Goal: Task Accomplishment & Management: Manage account settings

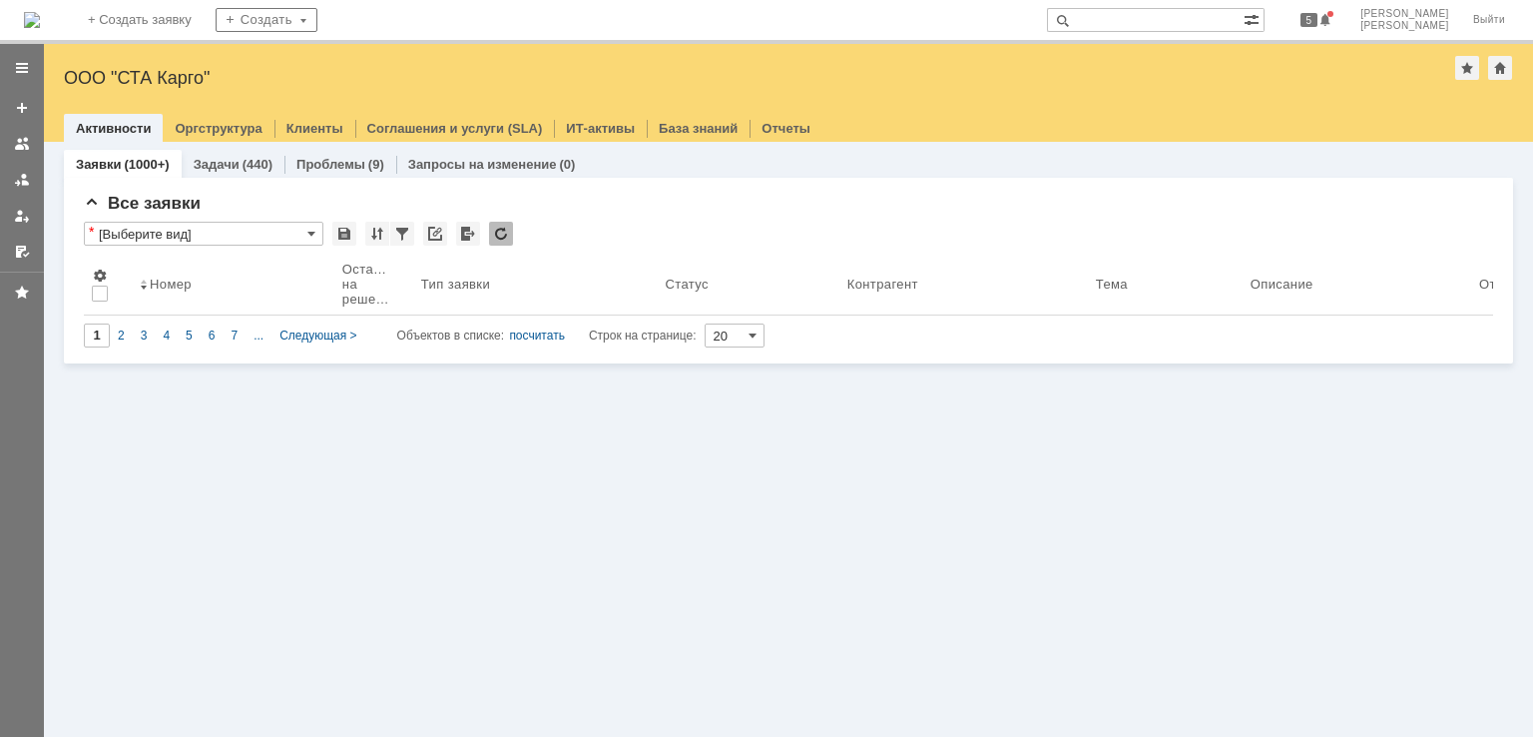
click at [40, 14] on img at bounding box center [32, 20] width 16 height 16
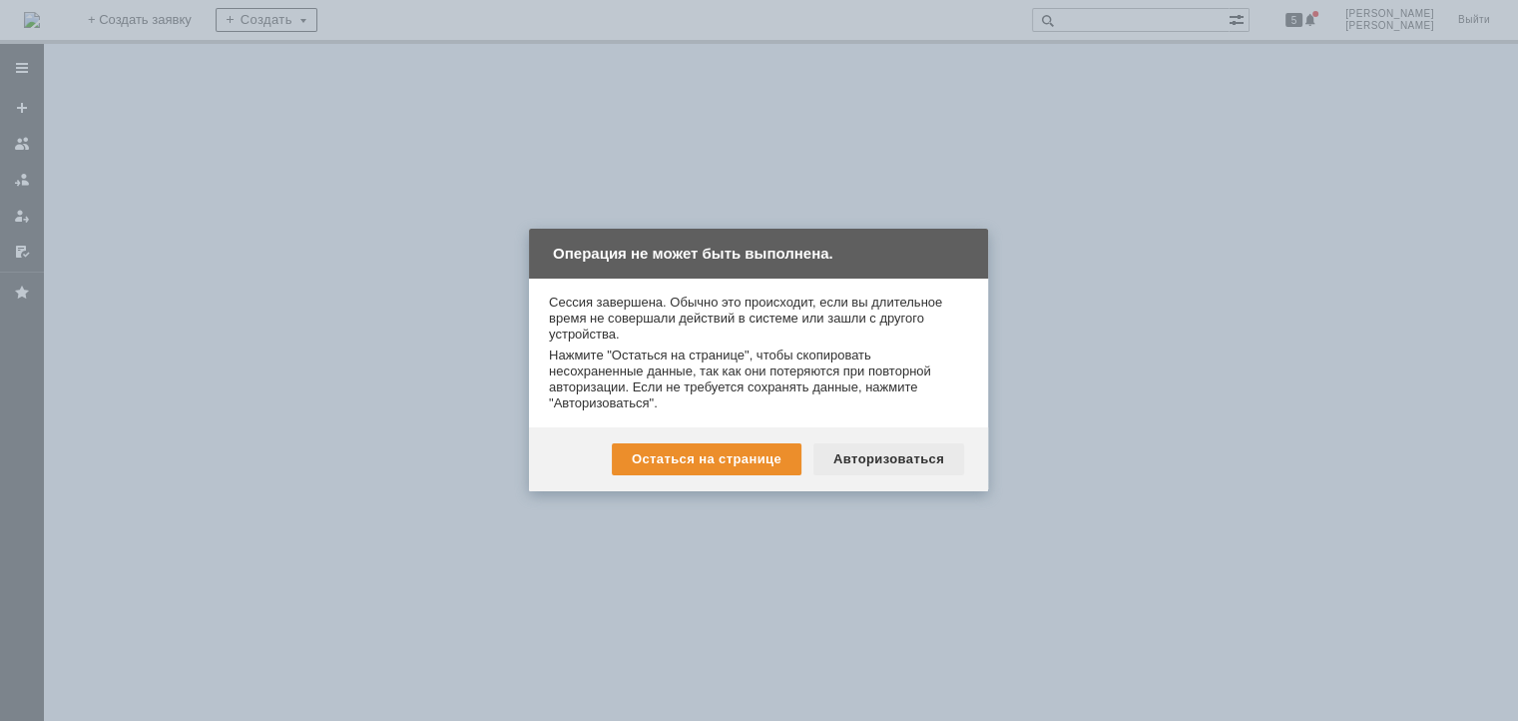
click at [948, 467] on div "Авторизоваться" at bounding box center [889, 459] width 151 height 32
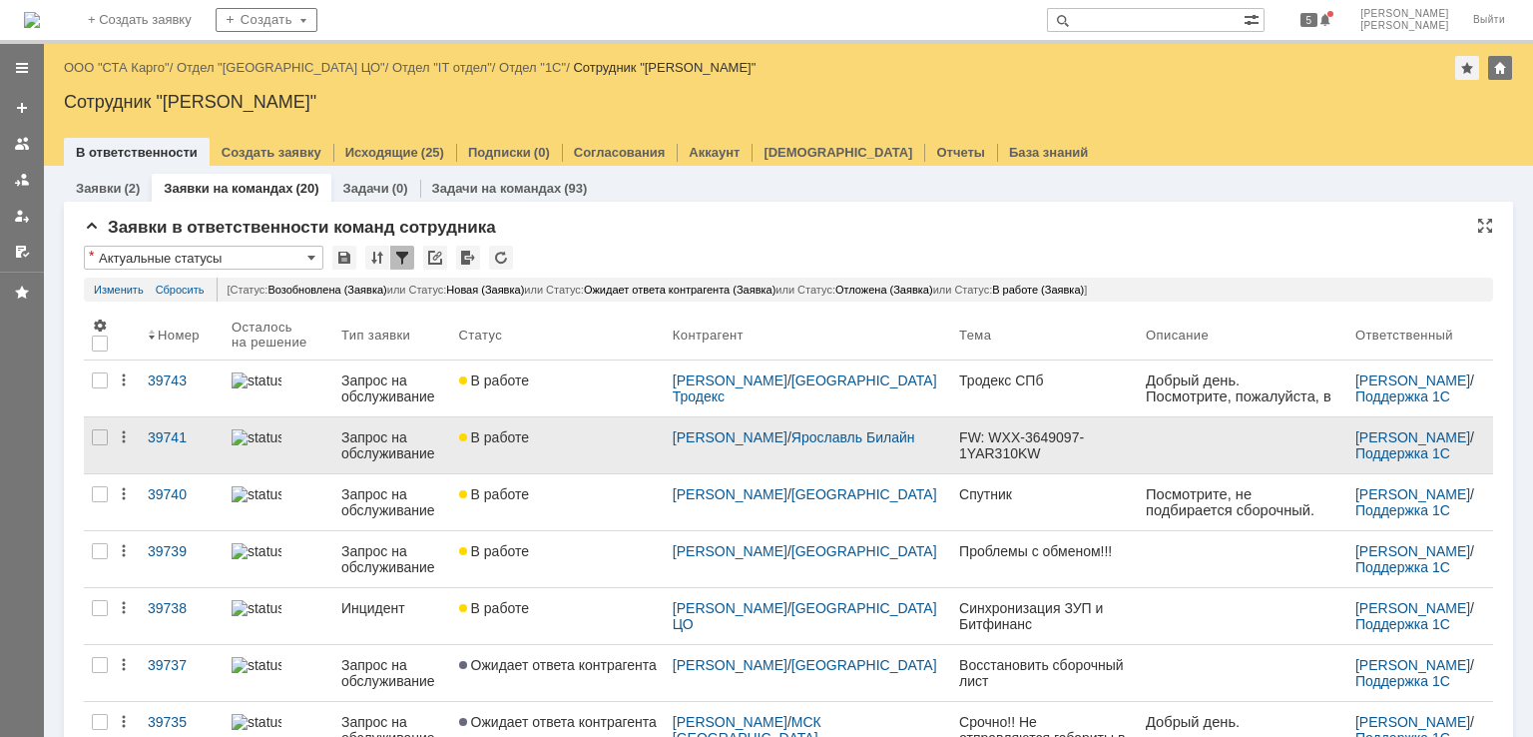
click at [623, 440] on div "В работе" at bounding box center [558, 437] width 198 height 16
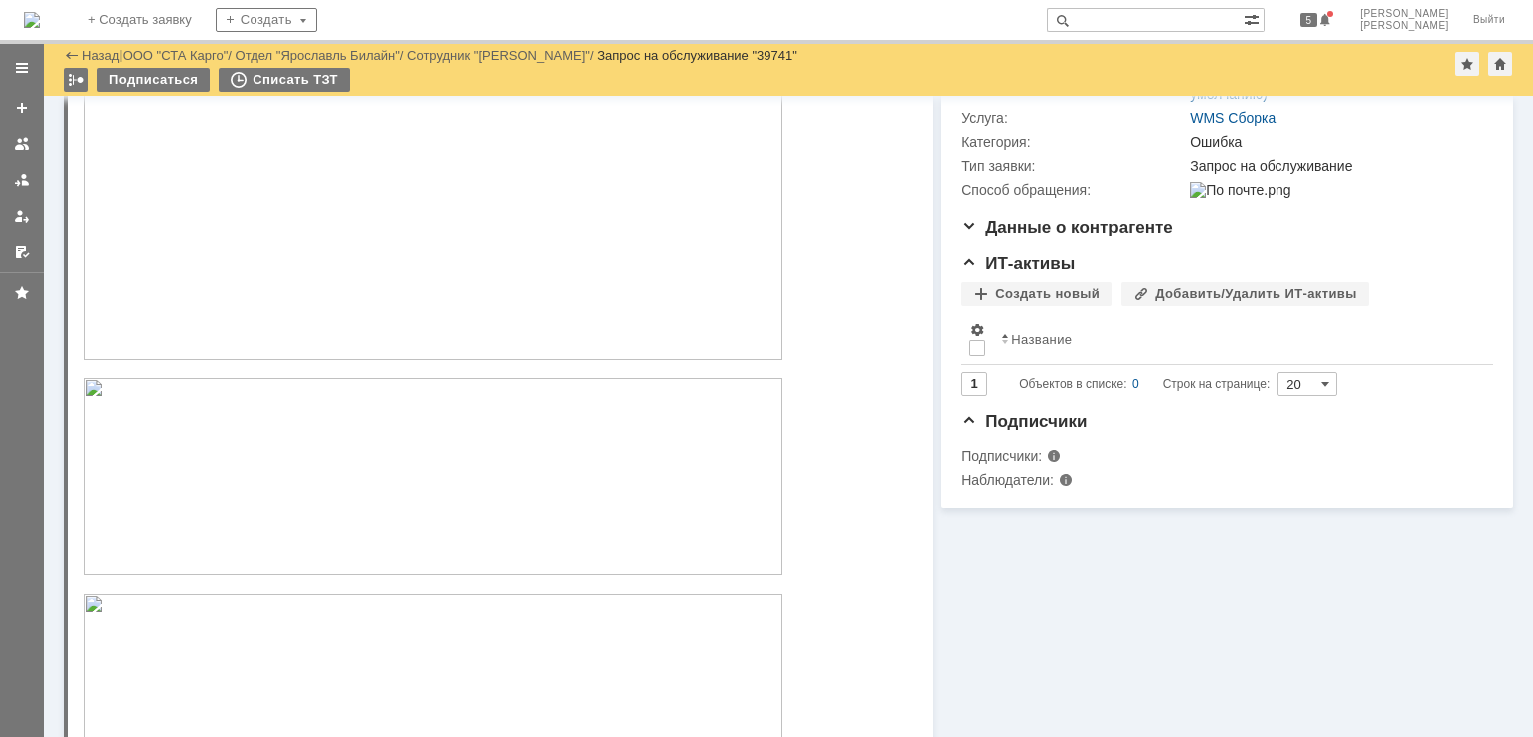
scroll to position [299, 0]
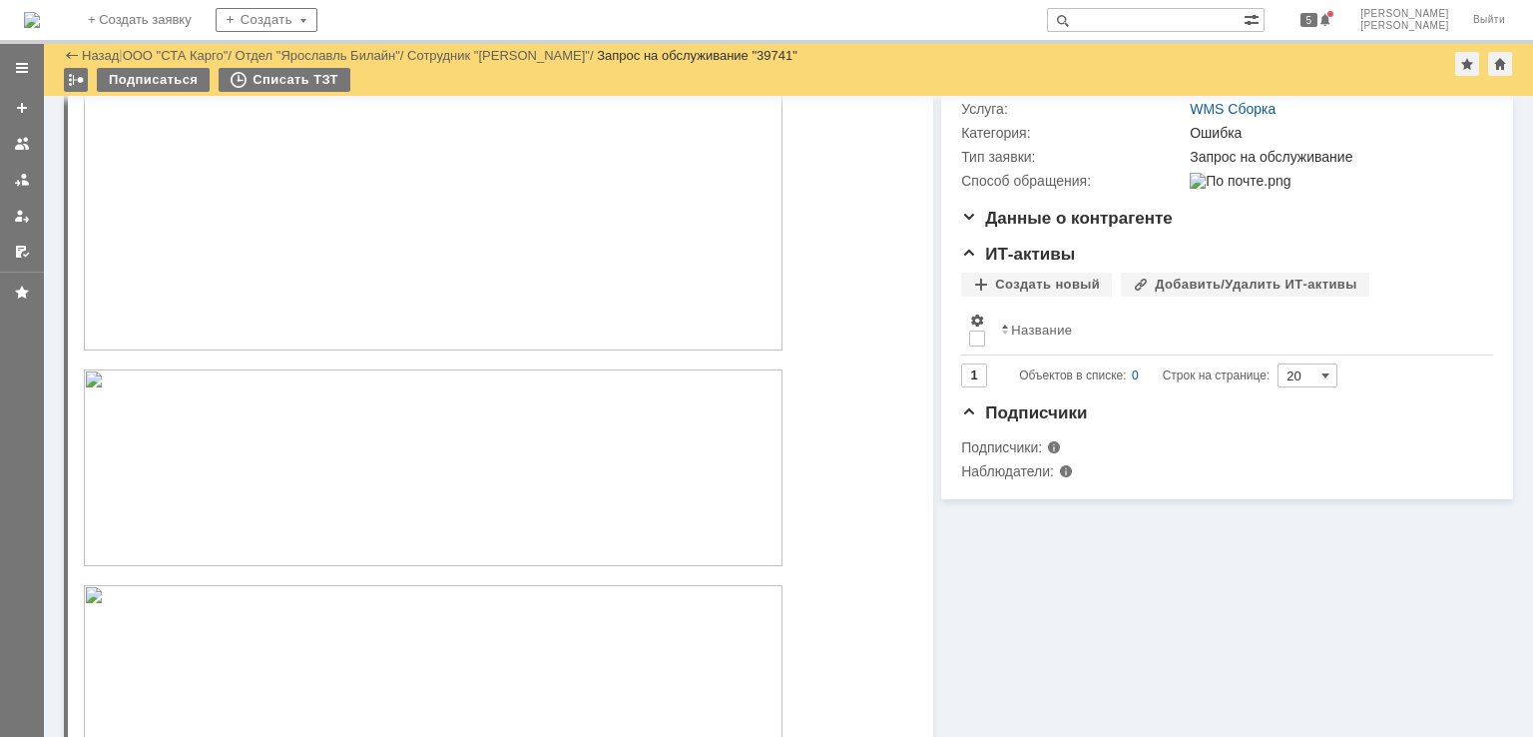
click at [551, 324] on img at bounding box center [433, 187] width 699 height 326
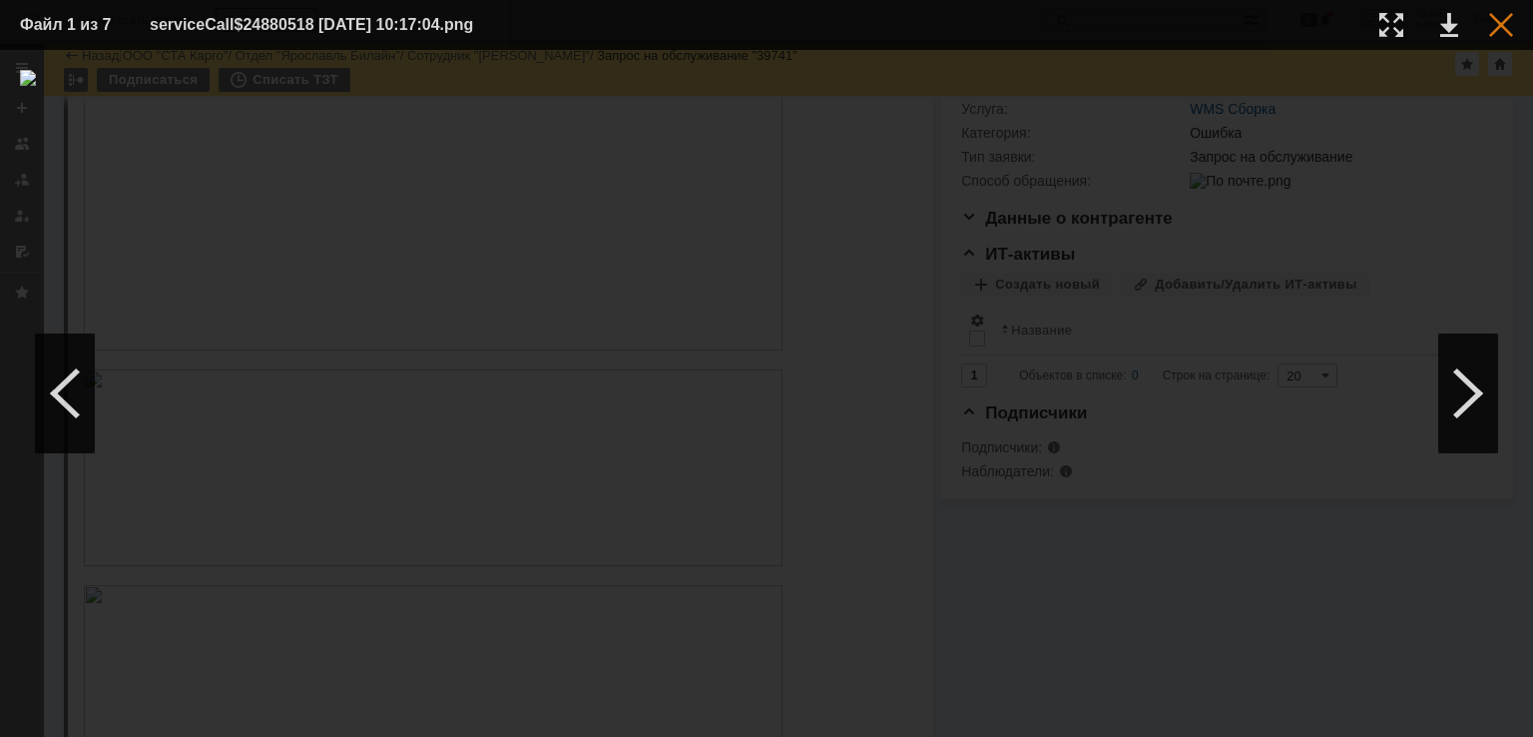
click at [1509, 31] on div at bounding box center [1501, 25] width 24 height 24
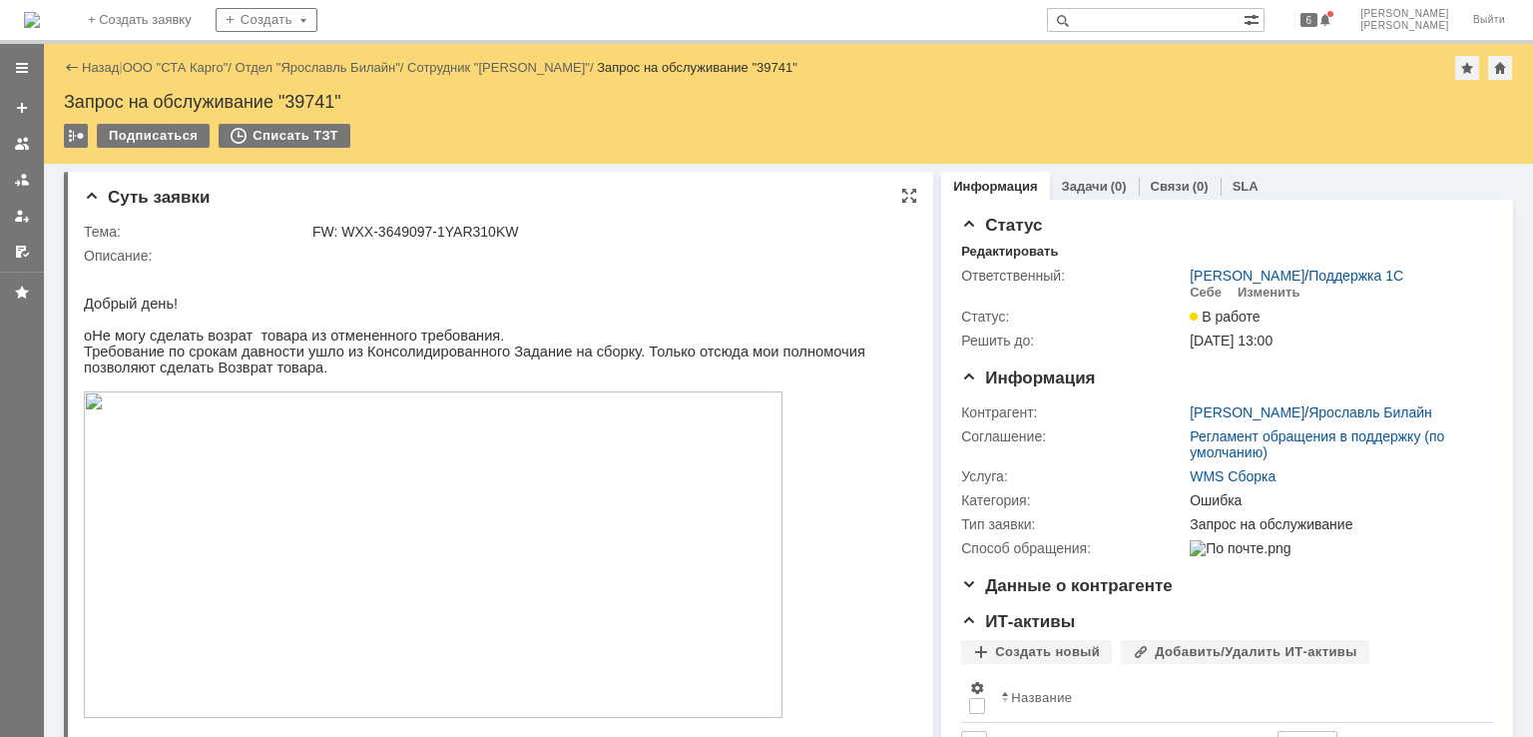
scroll to position [100, 0]
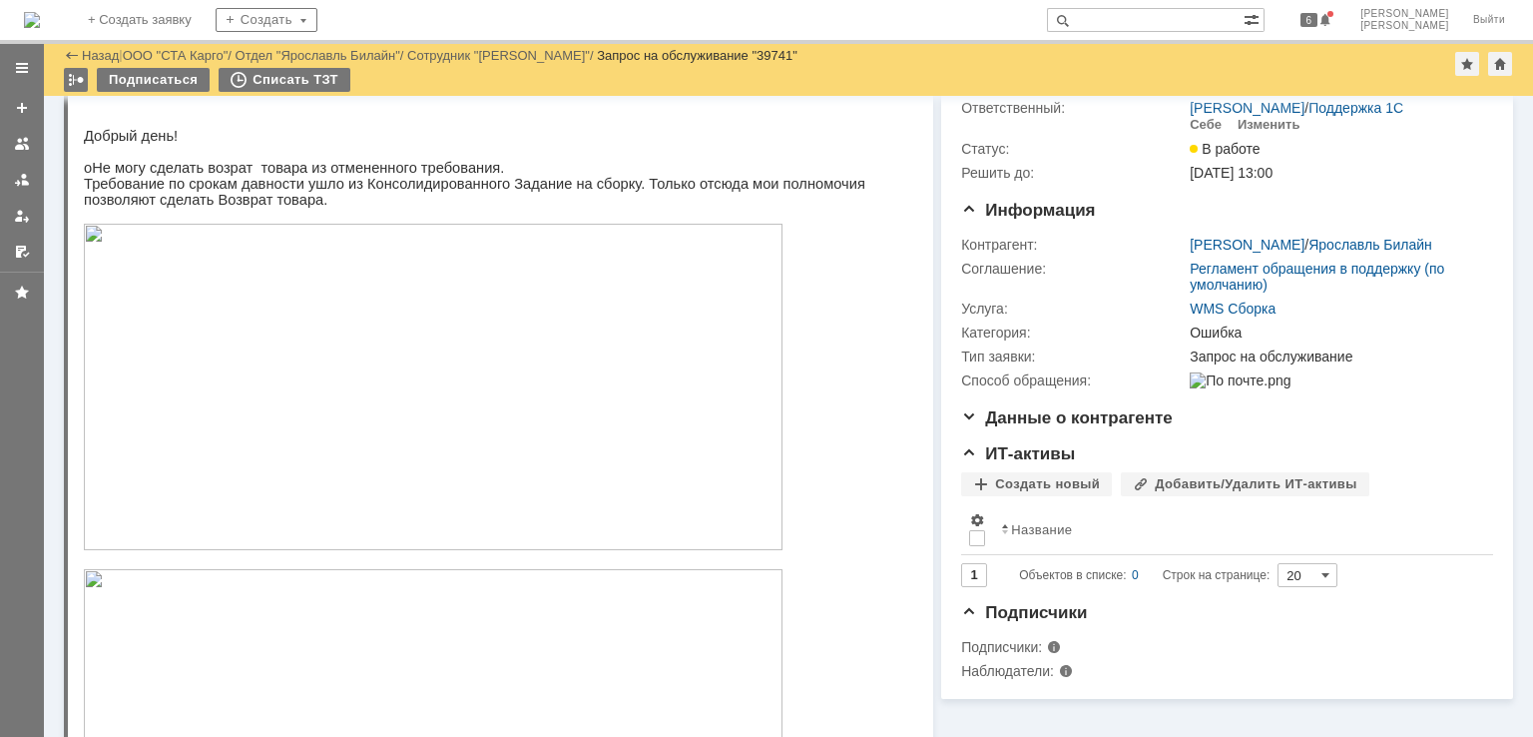
click at [495, 384] on img at bounding box center [433, 387] width 699 height 326
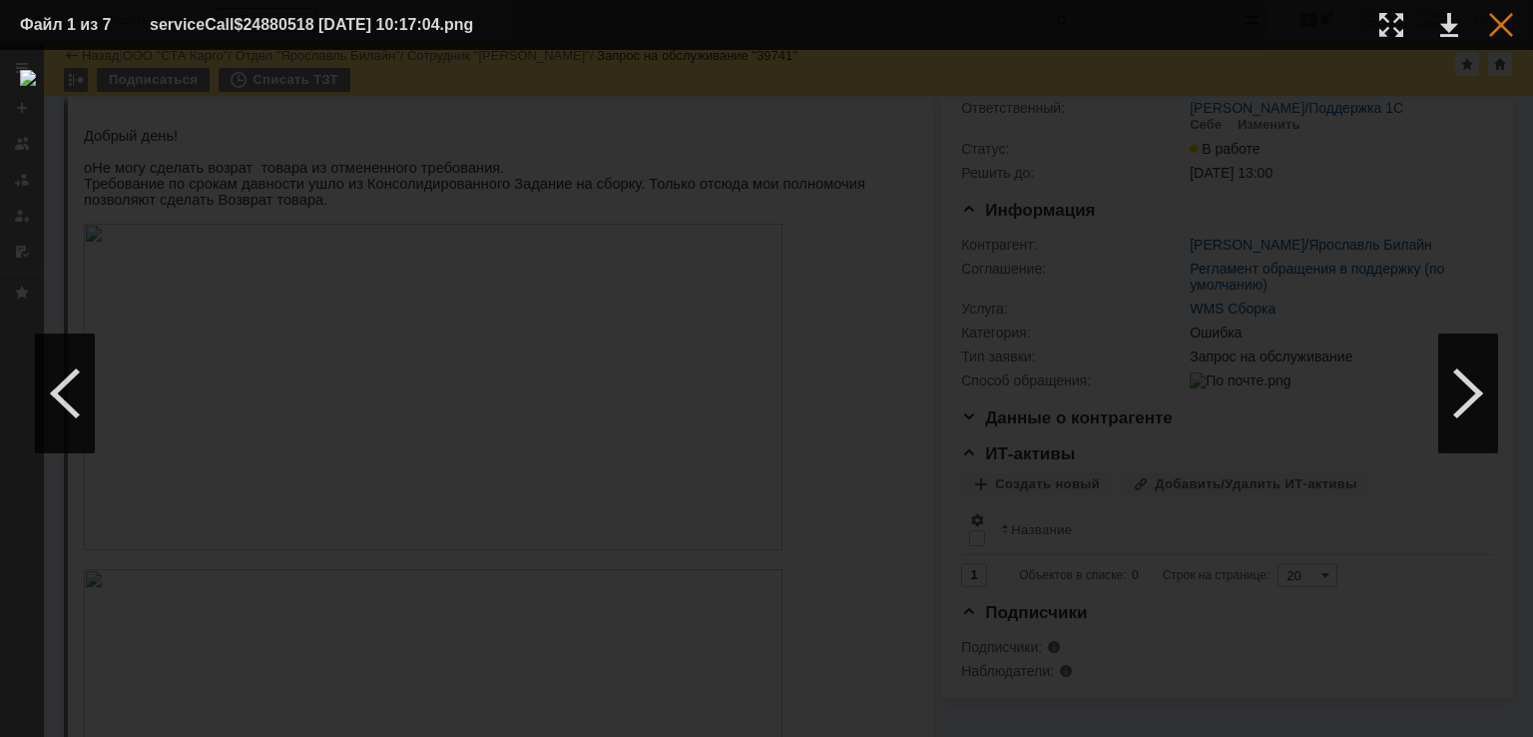
click at [1509, 16] on div at bounding box center [1501, 25] width 24 height 24
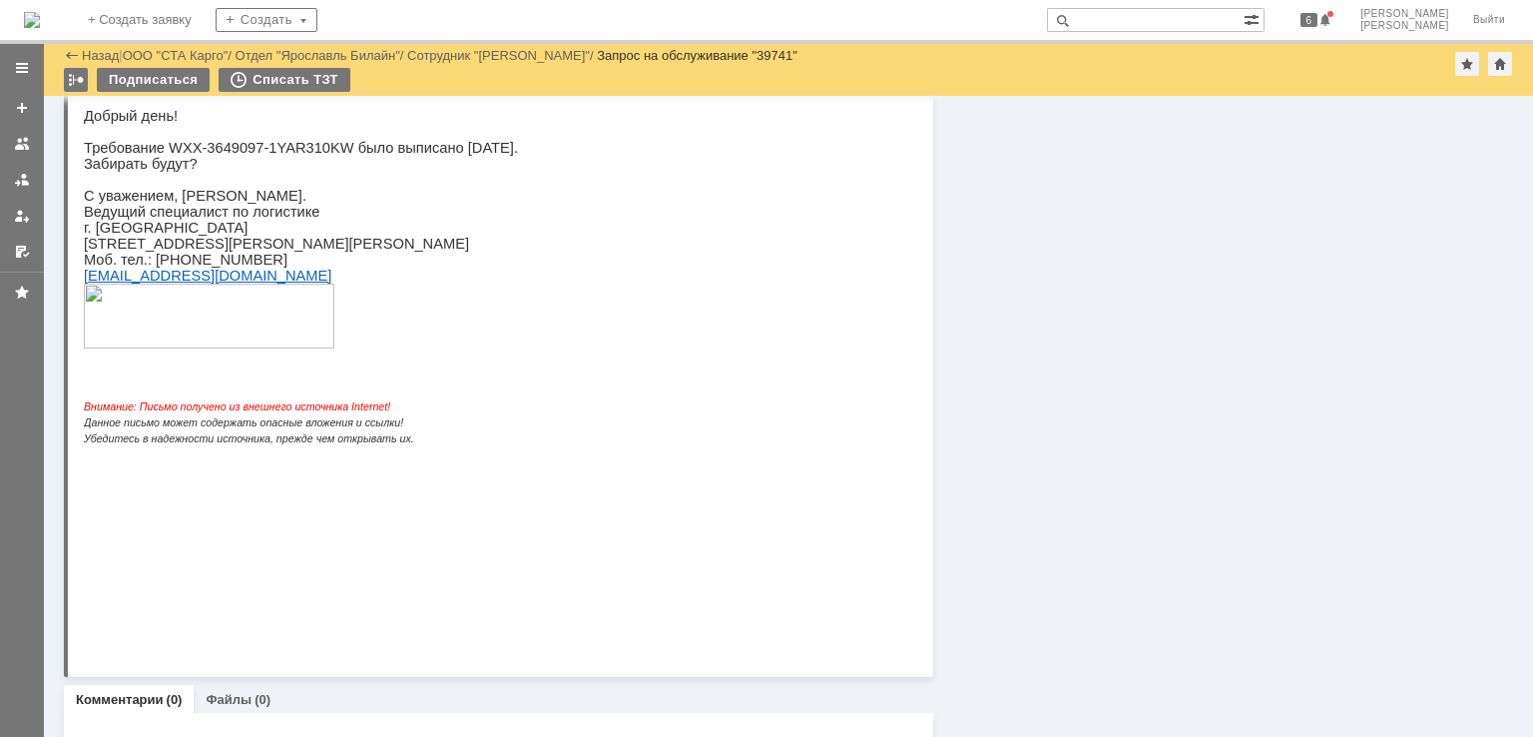
scroll to position [2101, 0]
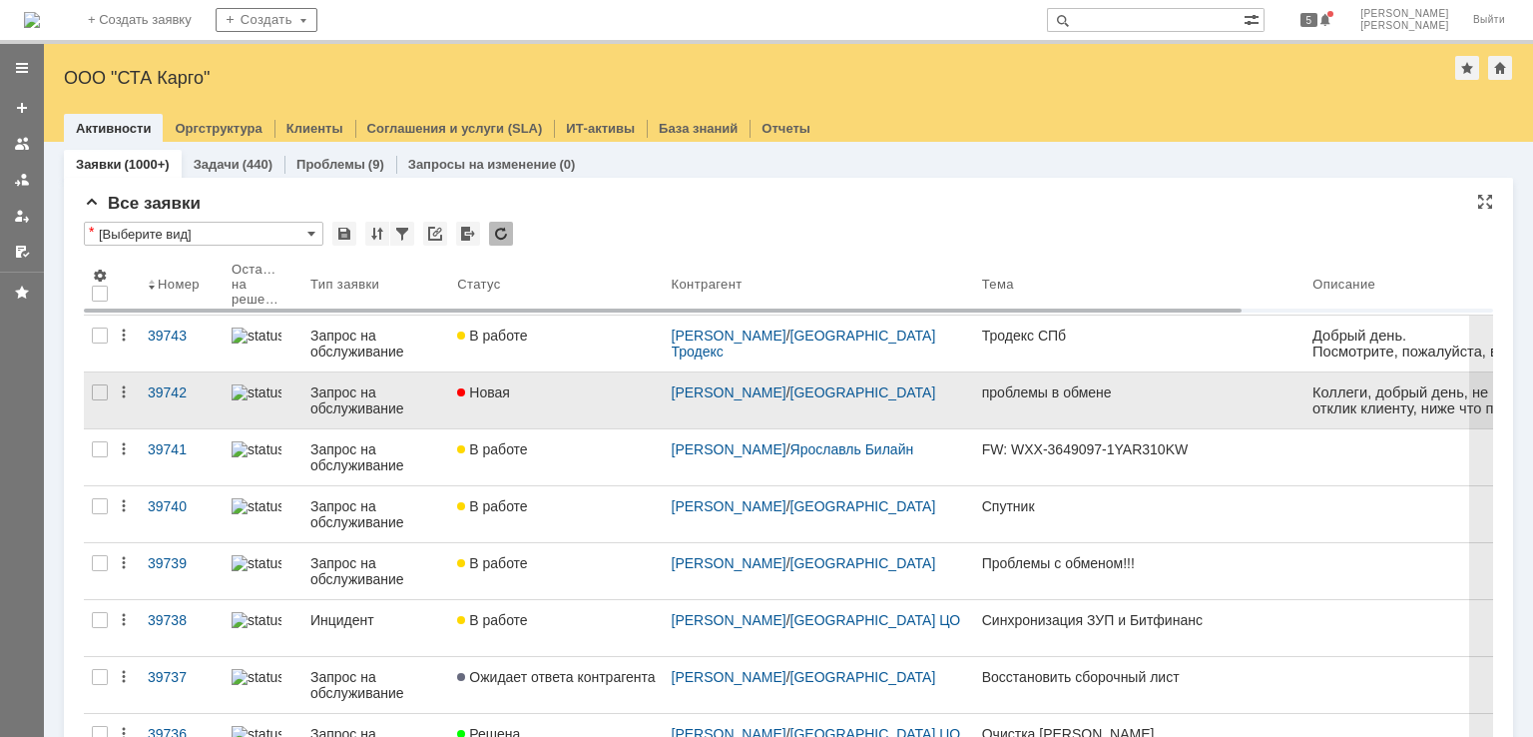
click at [571, 397] on div "Новая" at bounding box center [556, 392] width 198 height 16
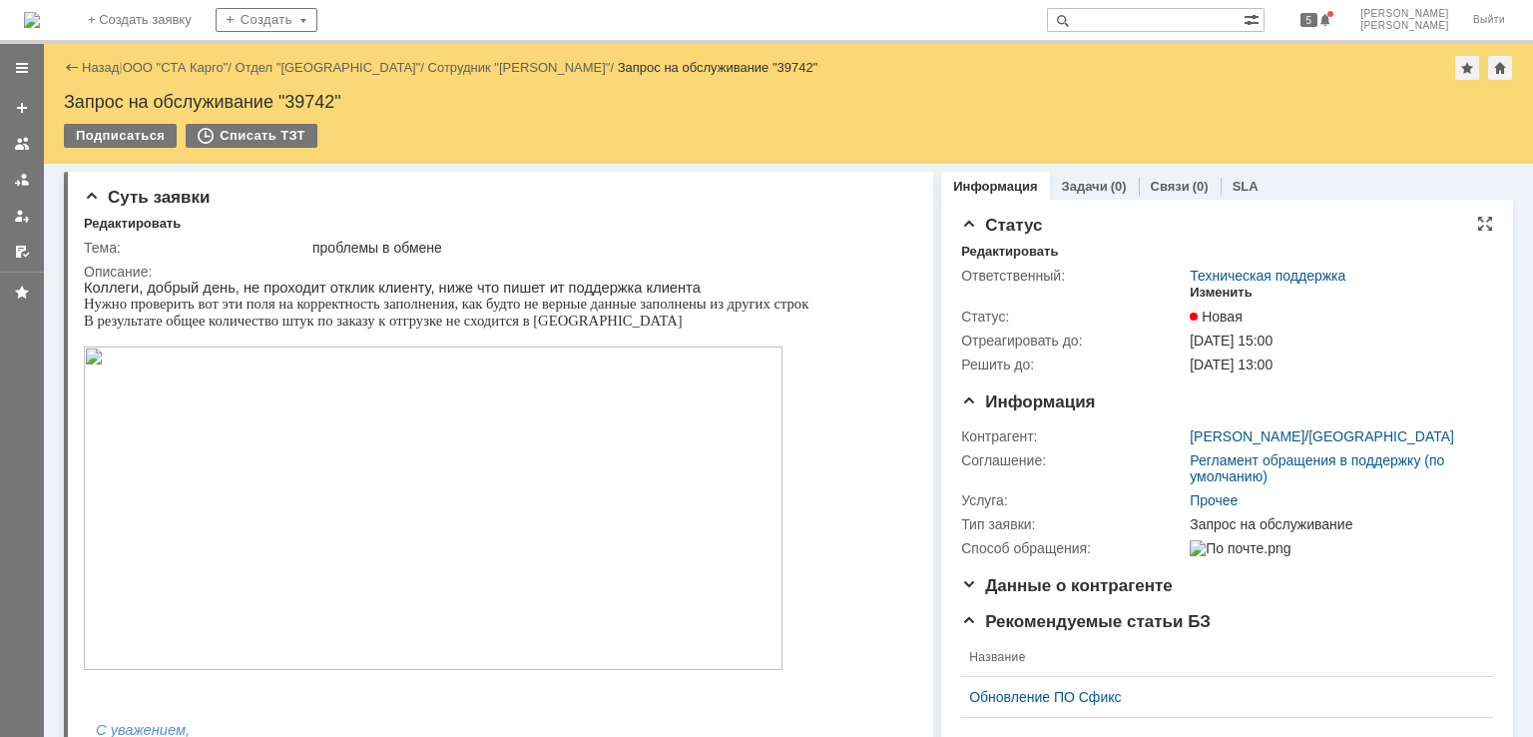
click at [1222, 292] on div "Изменить" at bounding box center [1221, 293] width 63 height 16
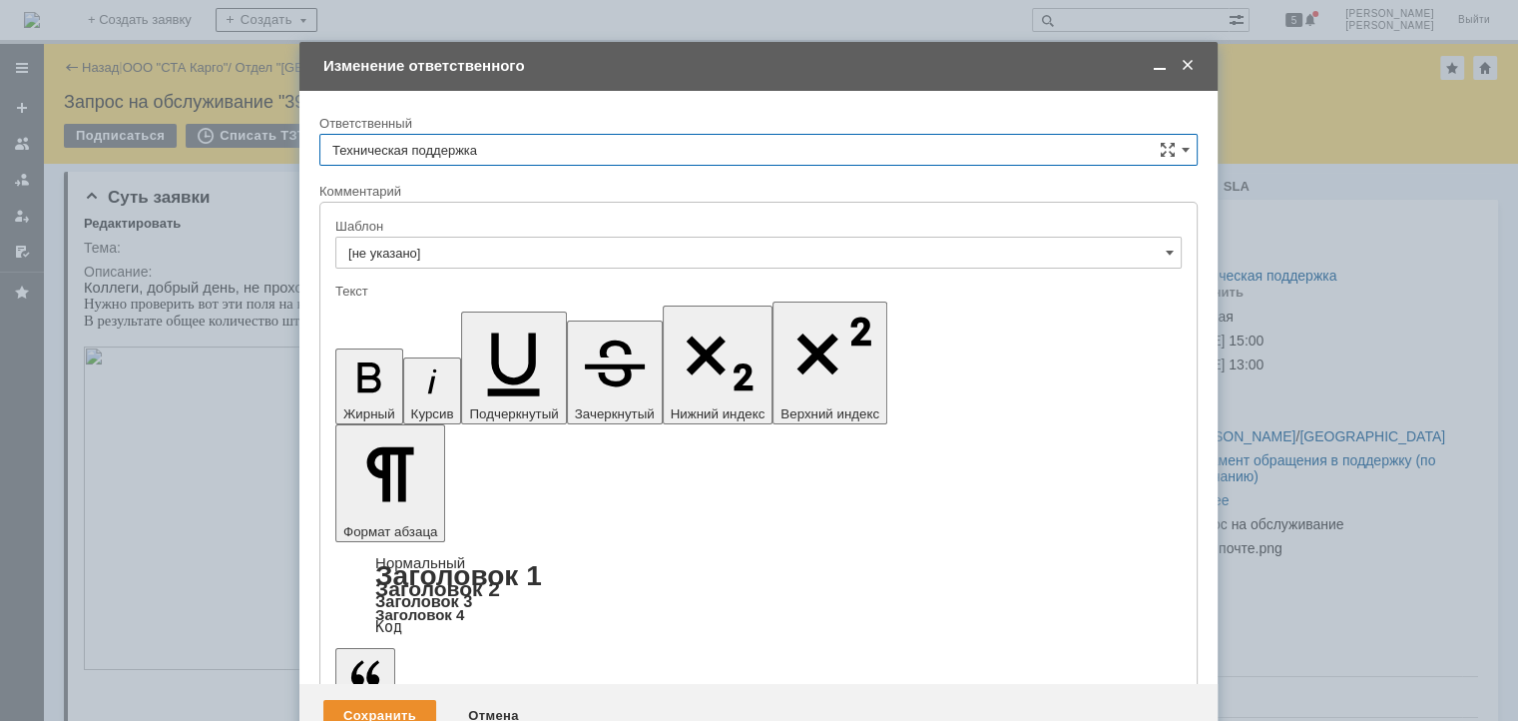
click at [628, 147] on input "Техническая поддержка" at bounding box center [758, 150] width 878 height 32
click at [510, 256] on span "Бабунов Павел" at bounding box center [758, 253] width 853 height 16
type input "Бабунов Павел"
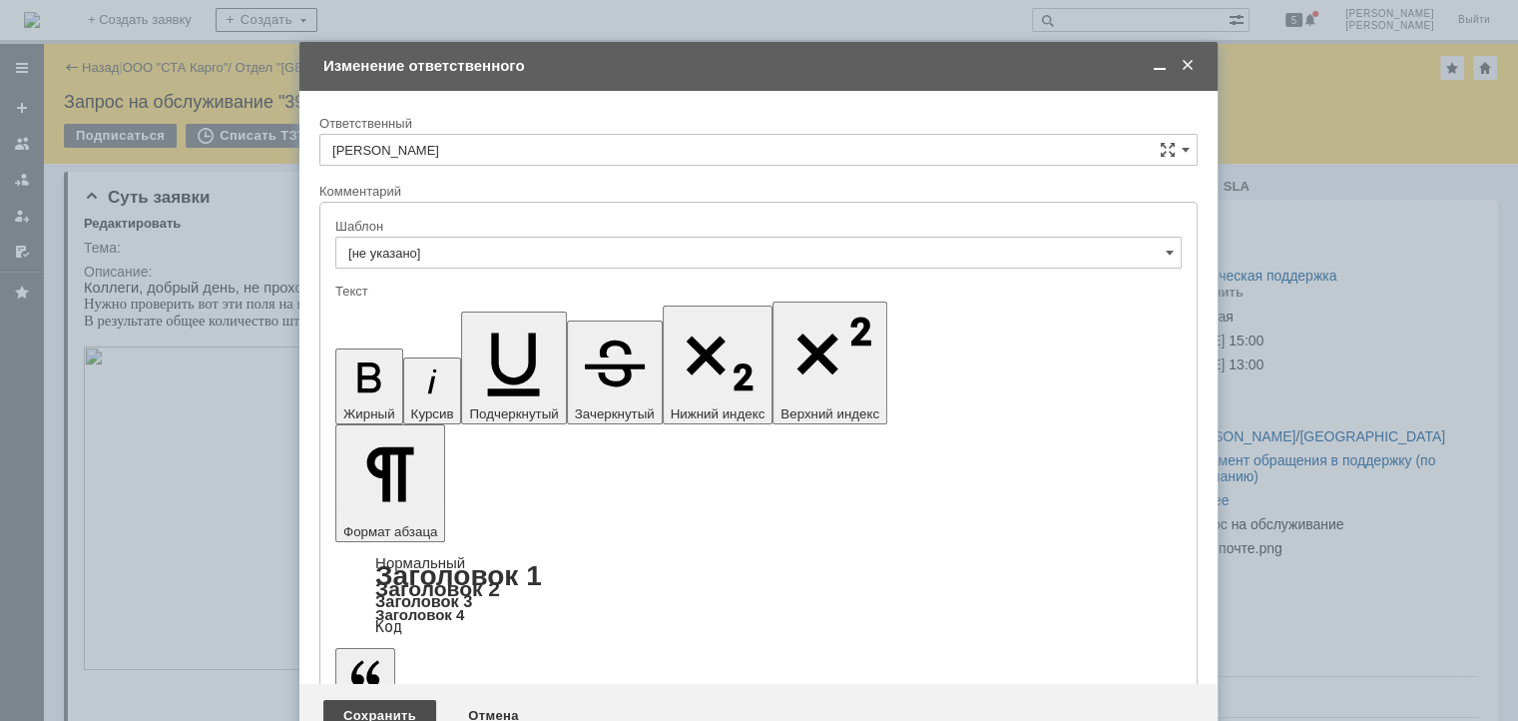
click at [339, 700] on div "Сохранить" at bounding box center [379, 716] width 113 height 32
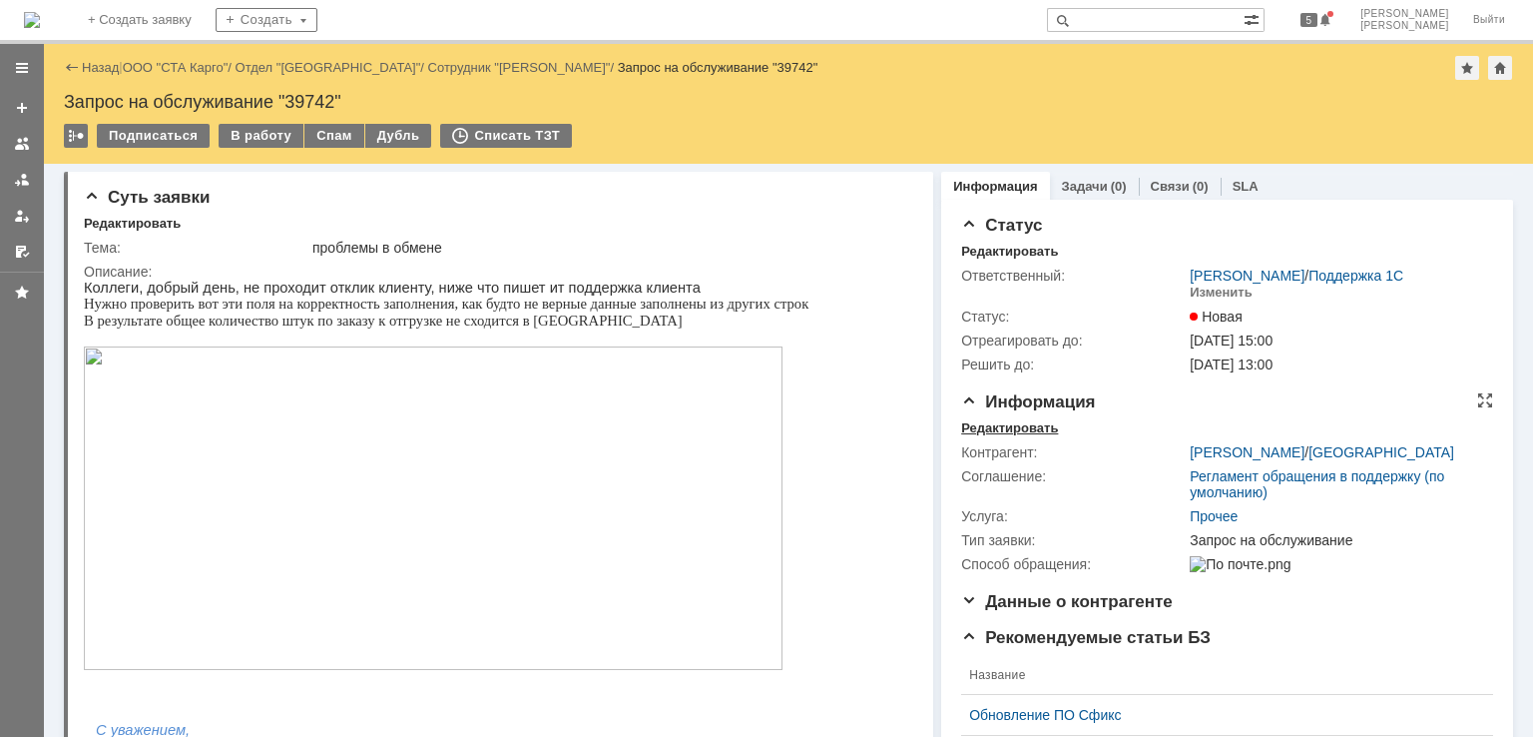
click at [1001, 423] on div "Редактировать" at bounding box center [1009, 428] width 97 height 16
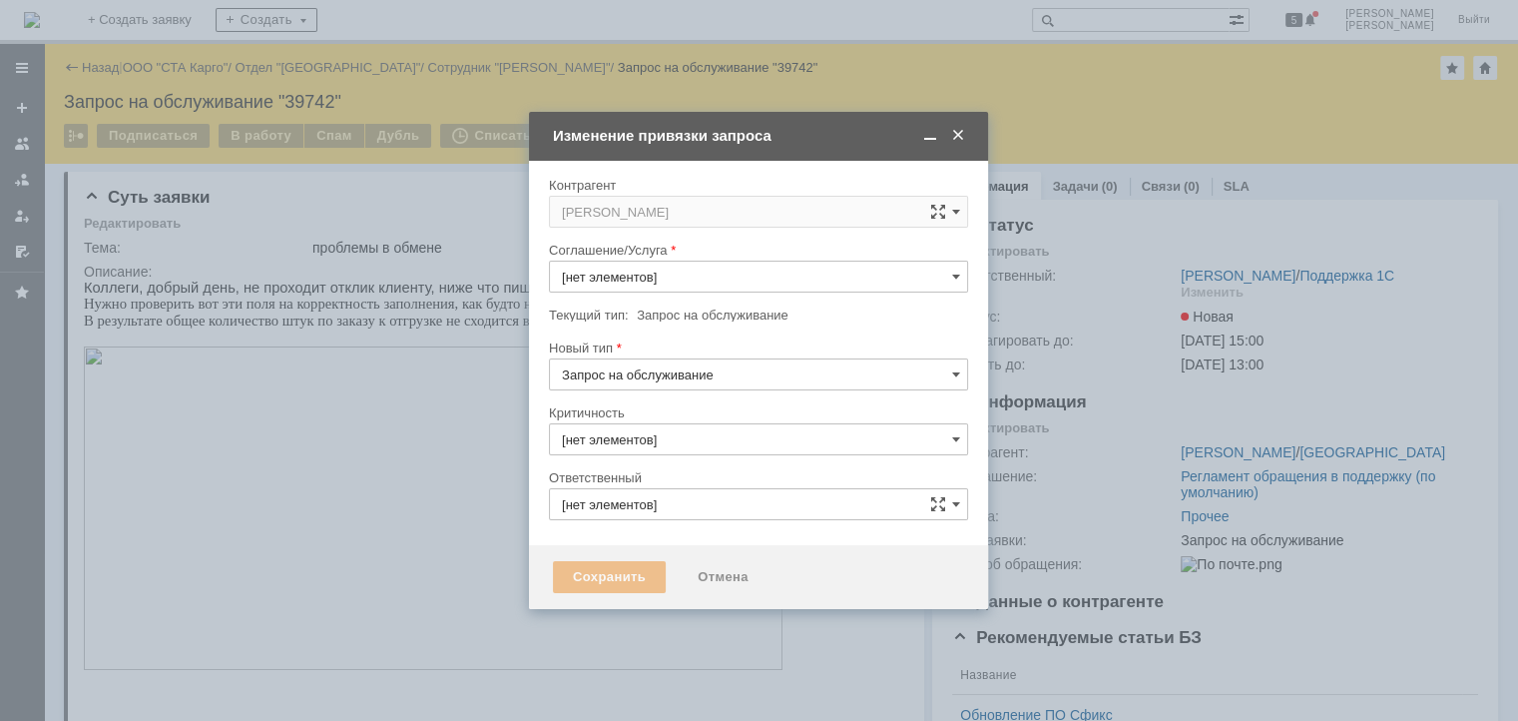
type input "Прочее"
type input "Бабунов Павел"
type input "3. Низкая"
type input "[не указано]"
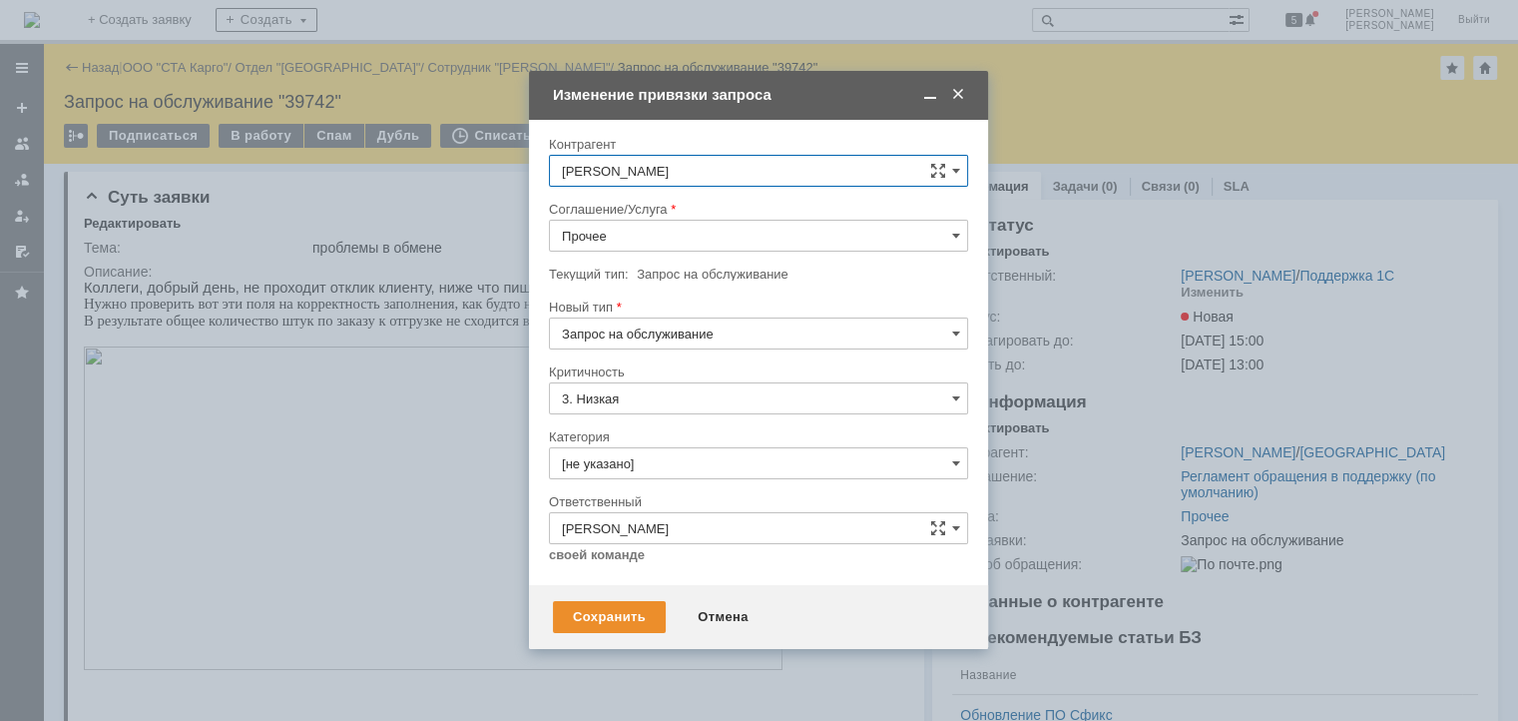
click at [675, 233] on input "Прочее" at bounding box center [758, 236] width 419 height 32
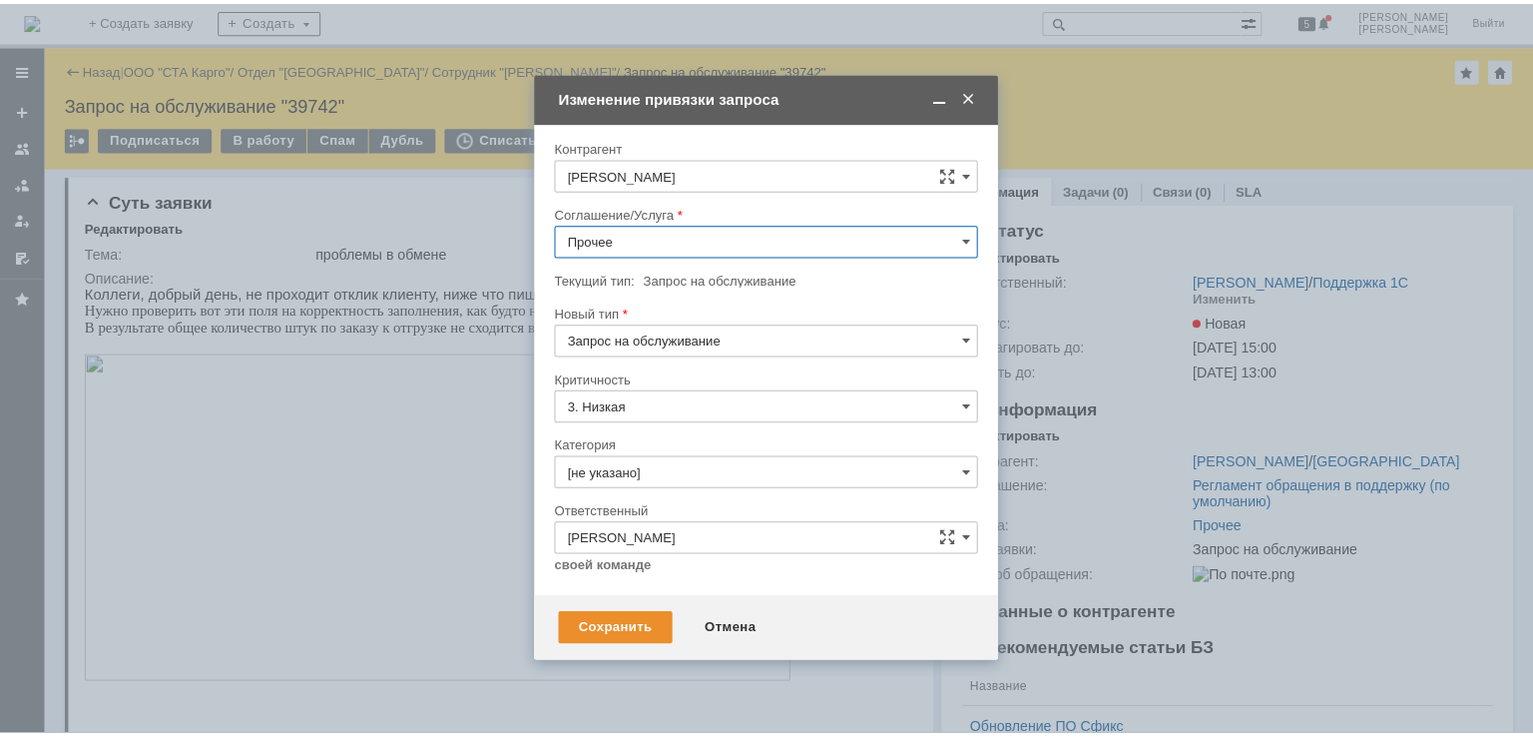
scroll to position [399, 0]
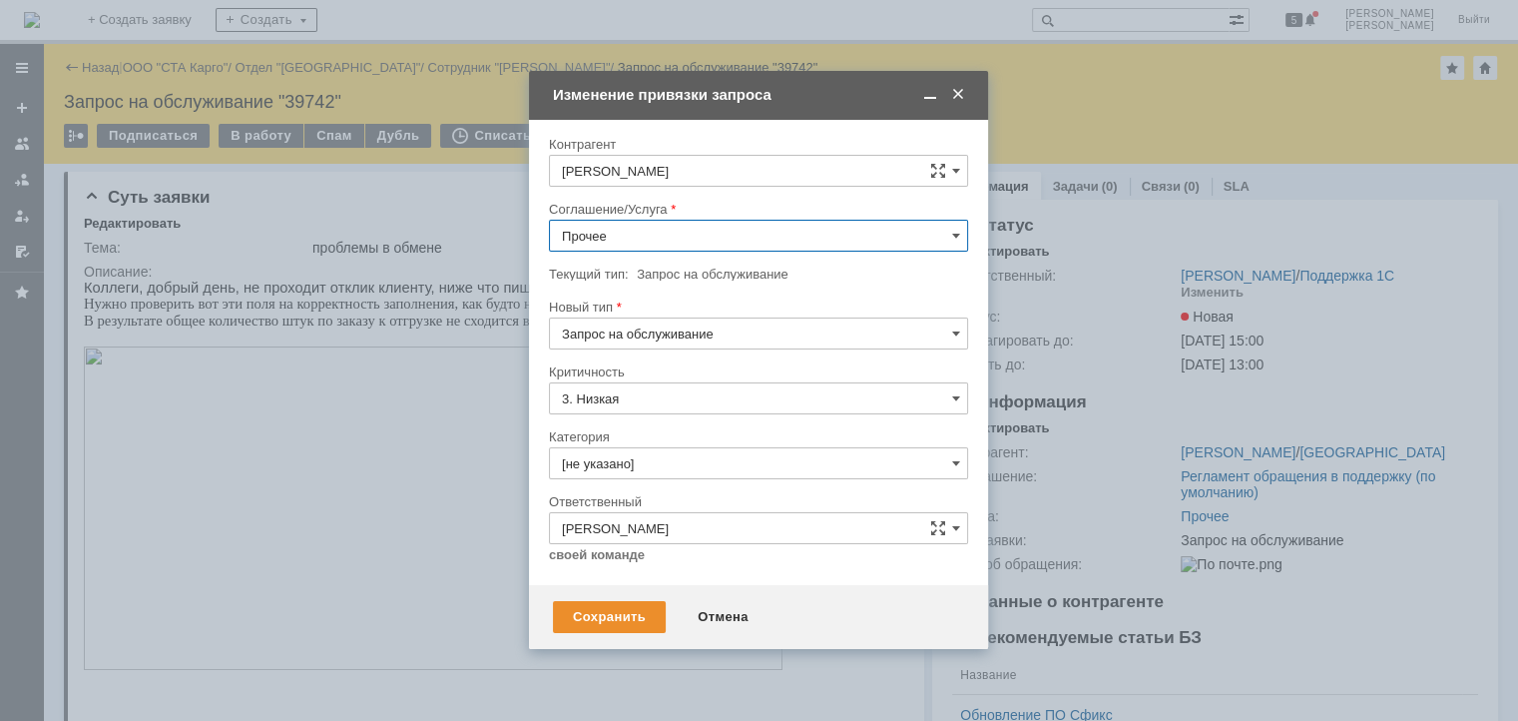
click at [673, 332] on span "WMS Обмены" at bounding box center [758, 334] width 393 height 16
click at [674, 332] on input "Запрос на обслуживание" at bounding box center [758, 333] width 419 height 32
type input "WMS Обмены"
click at [632, 408] on span "Запрос на обслуживание" at bounding box center [758, 403] width 393 height 16
type input "Запрос на обслуживание"
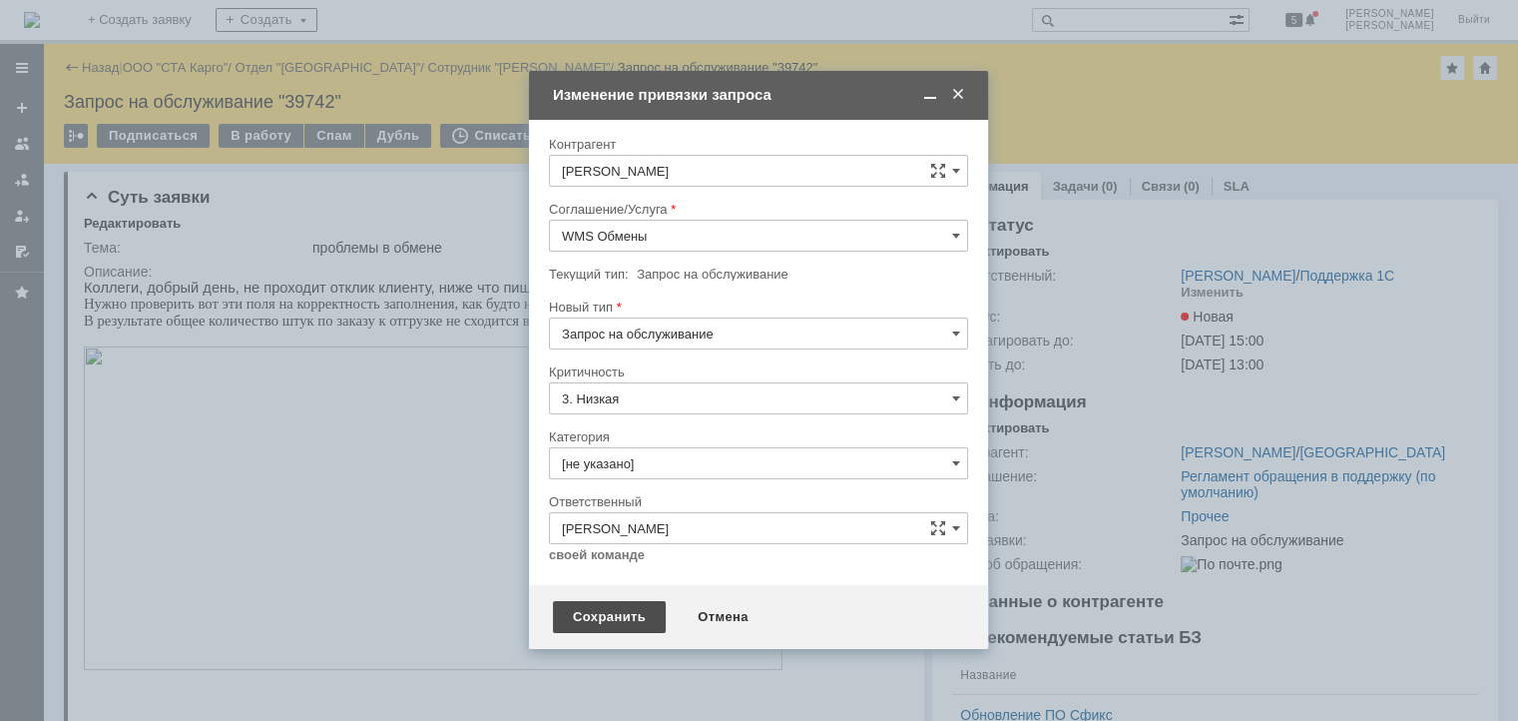
click at [616, 601] on div "Сохранить" at bounding box center [609, 617] width 113 height 32
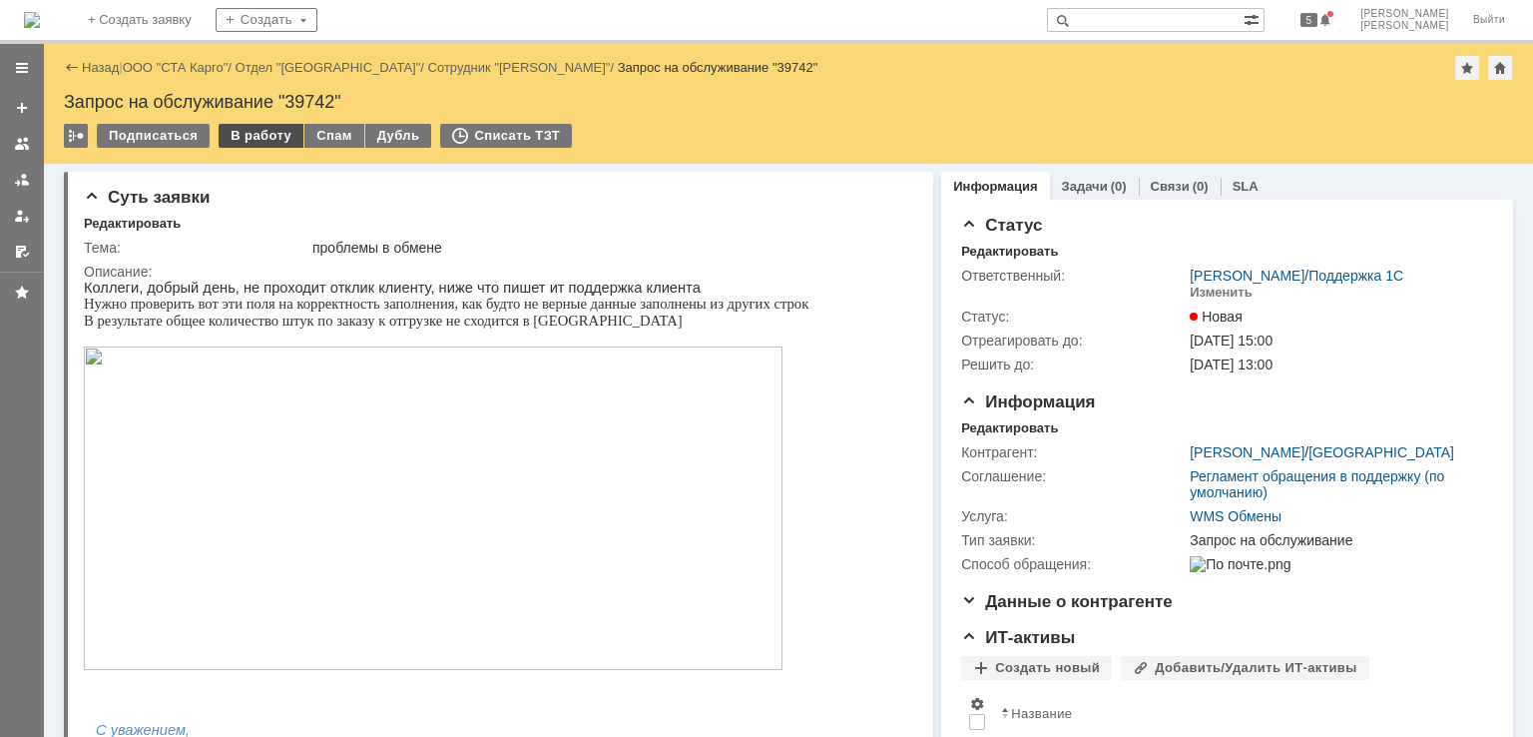
click at [252, 140] on div "В работу" at bounding box center [261, 136] width 85 height 24
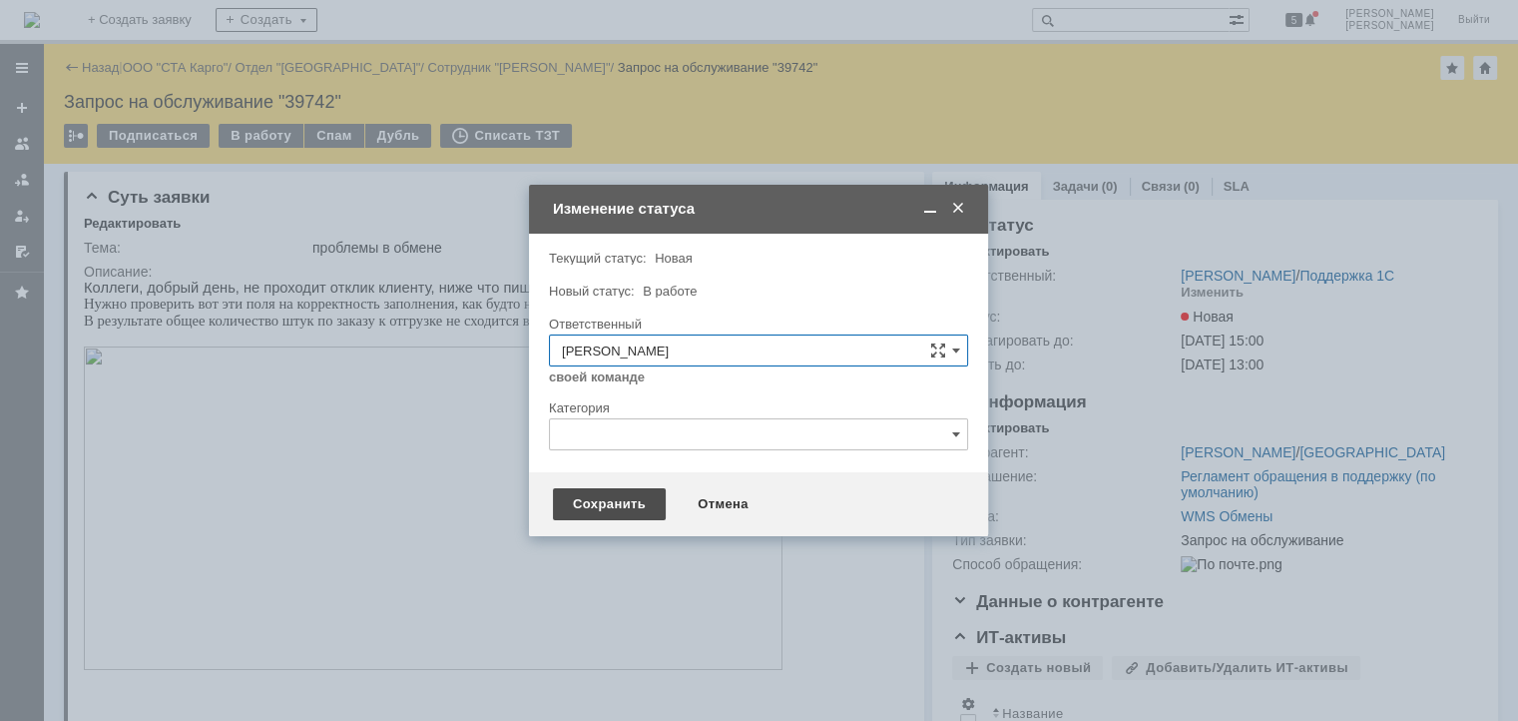
click at [628, 506] on div "Сохранить" at bounding box center [609, 504] width 113 height 32
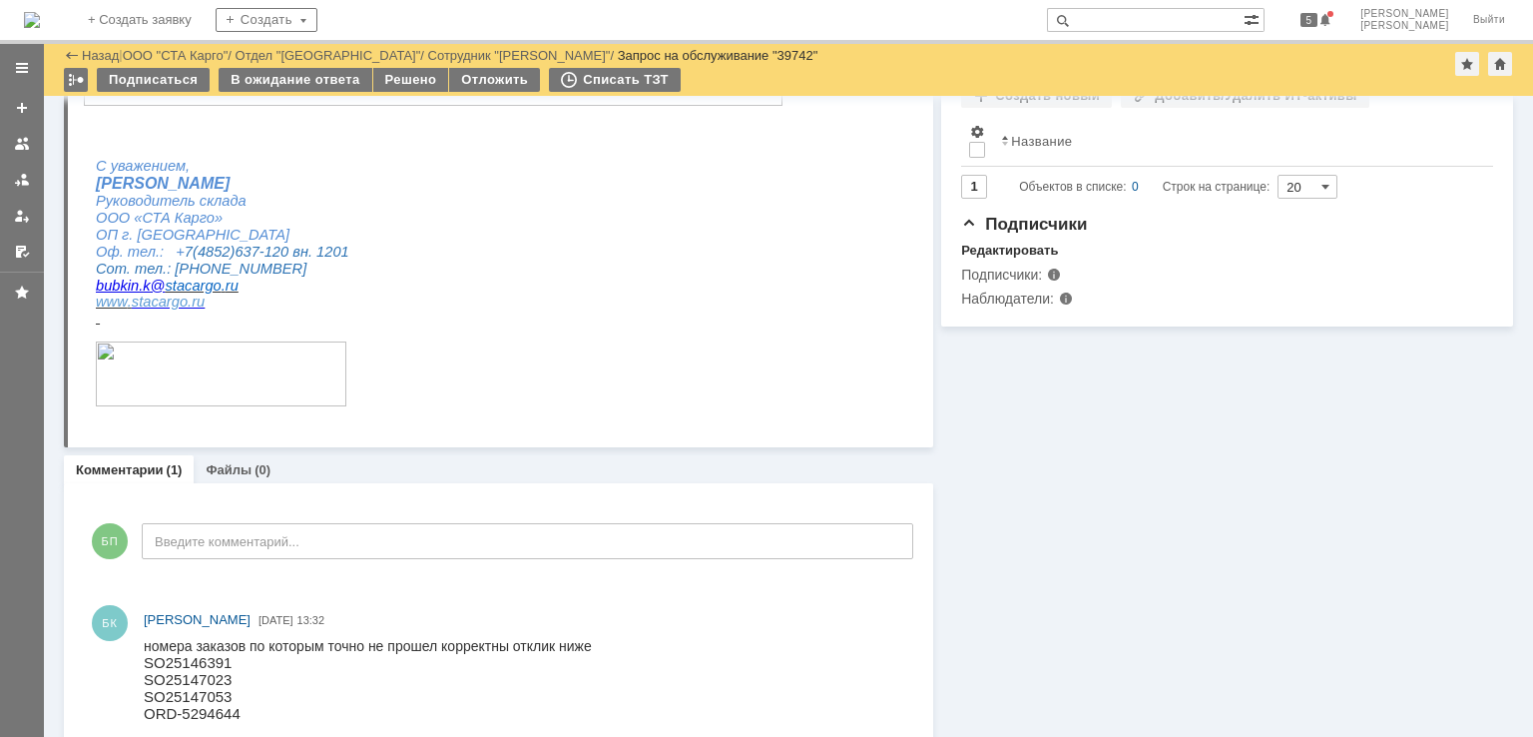
scroll to position [516, 0]
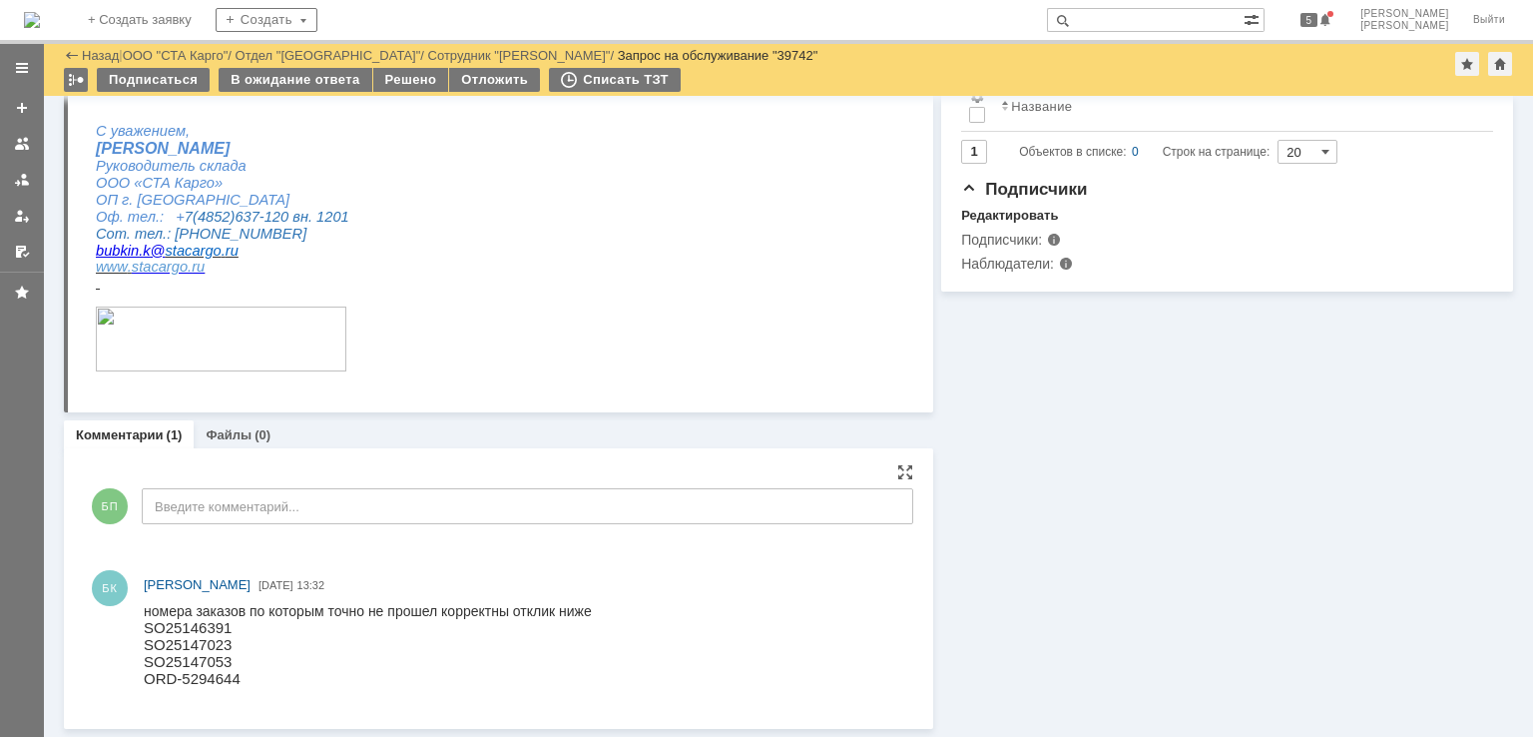
click at [212, 640] on p "SO25147023" at bounding box center [368, 644] width 448 height 17
click at [206, 633] on p "SO25146391" at bounding box center [368, 627] width 448 height 17
copy p "SO25146391"
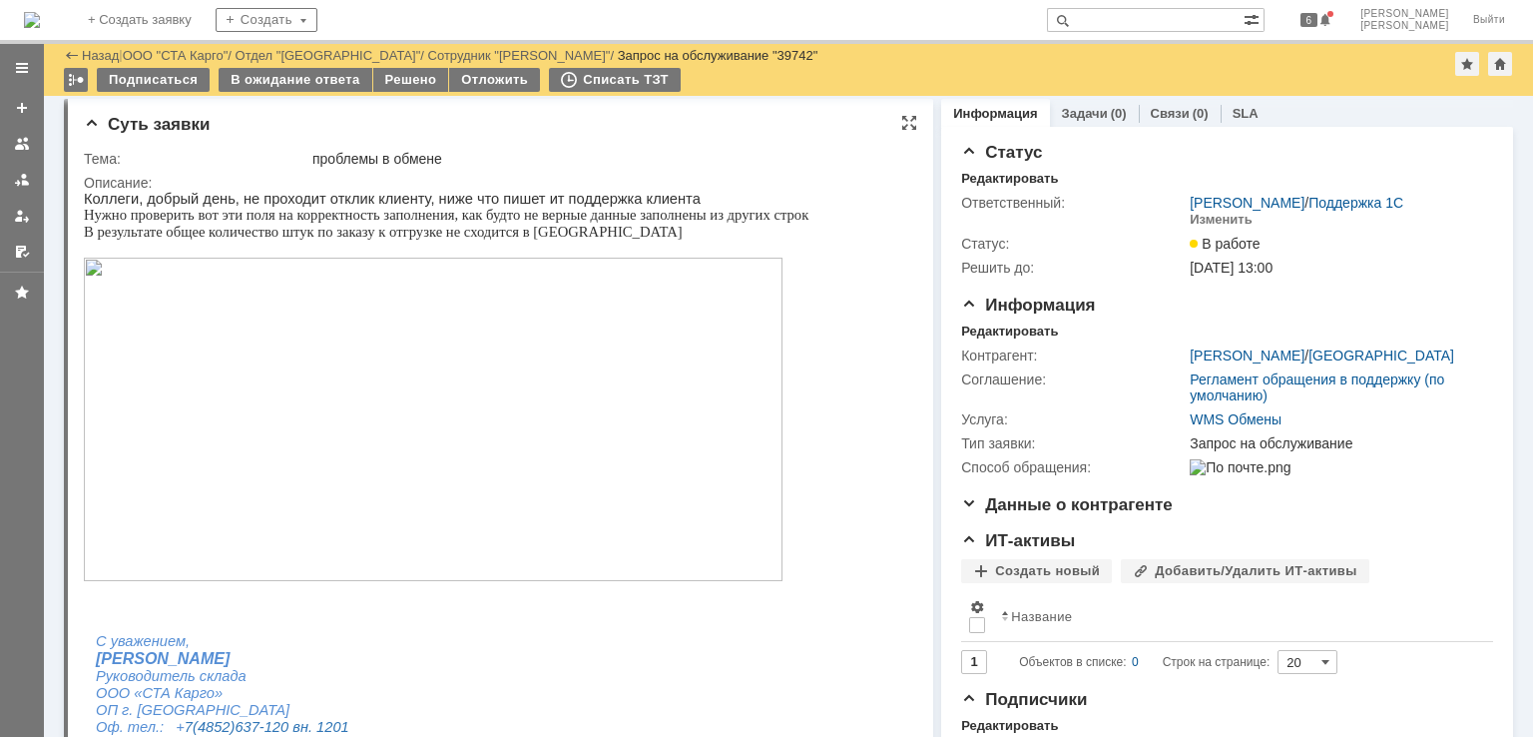
scroll to position [0, 0]
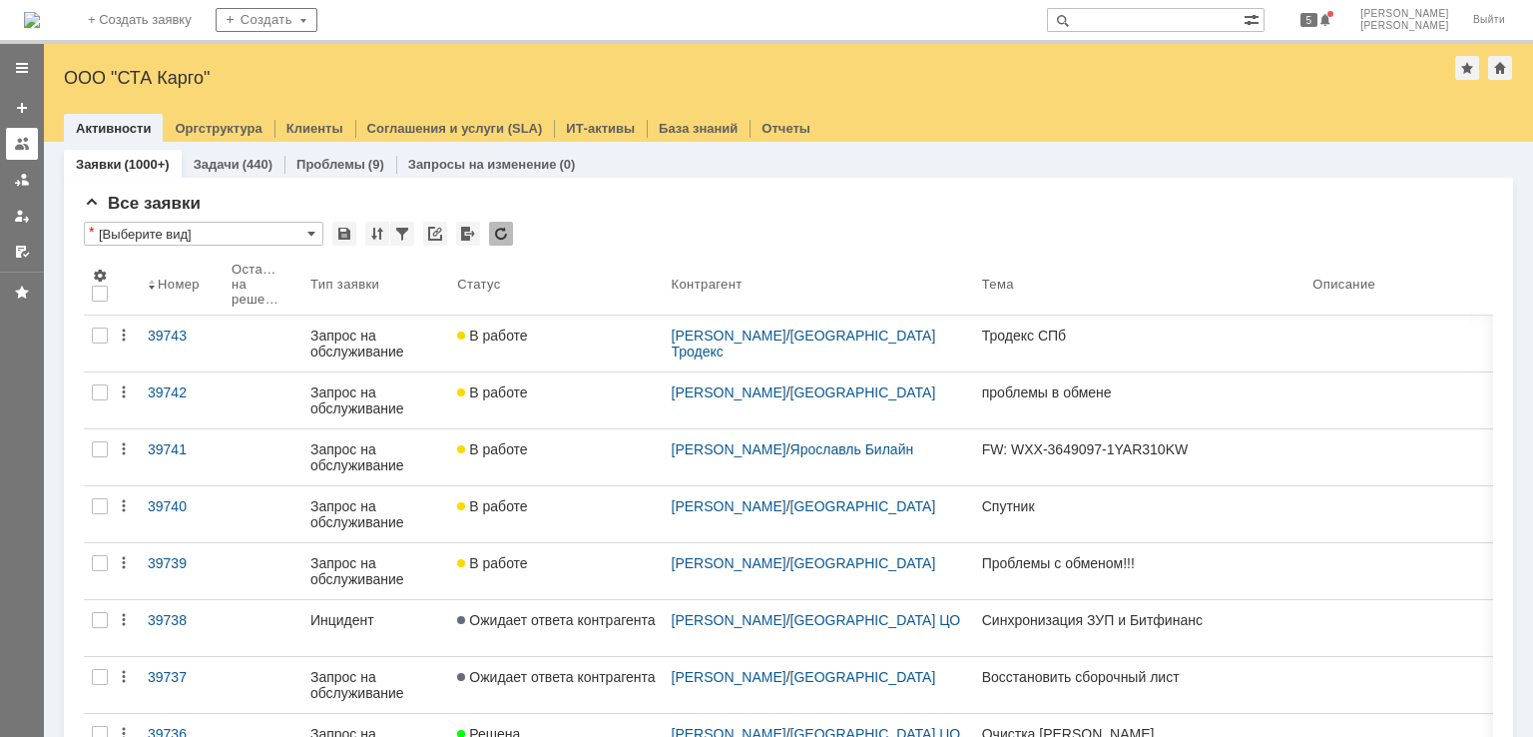
click at [28, 149] on div at bounding box center [22, 144] width 16 height 16
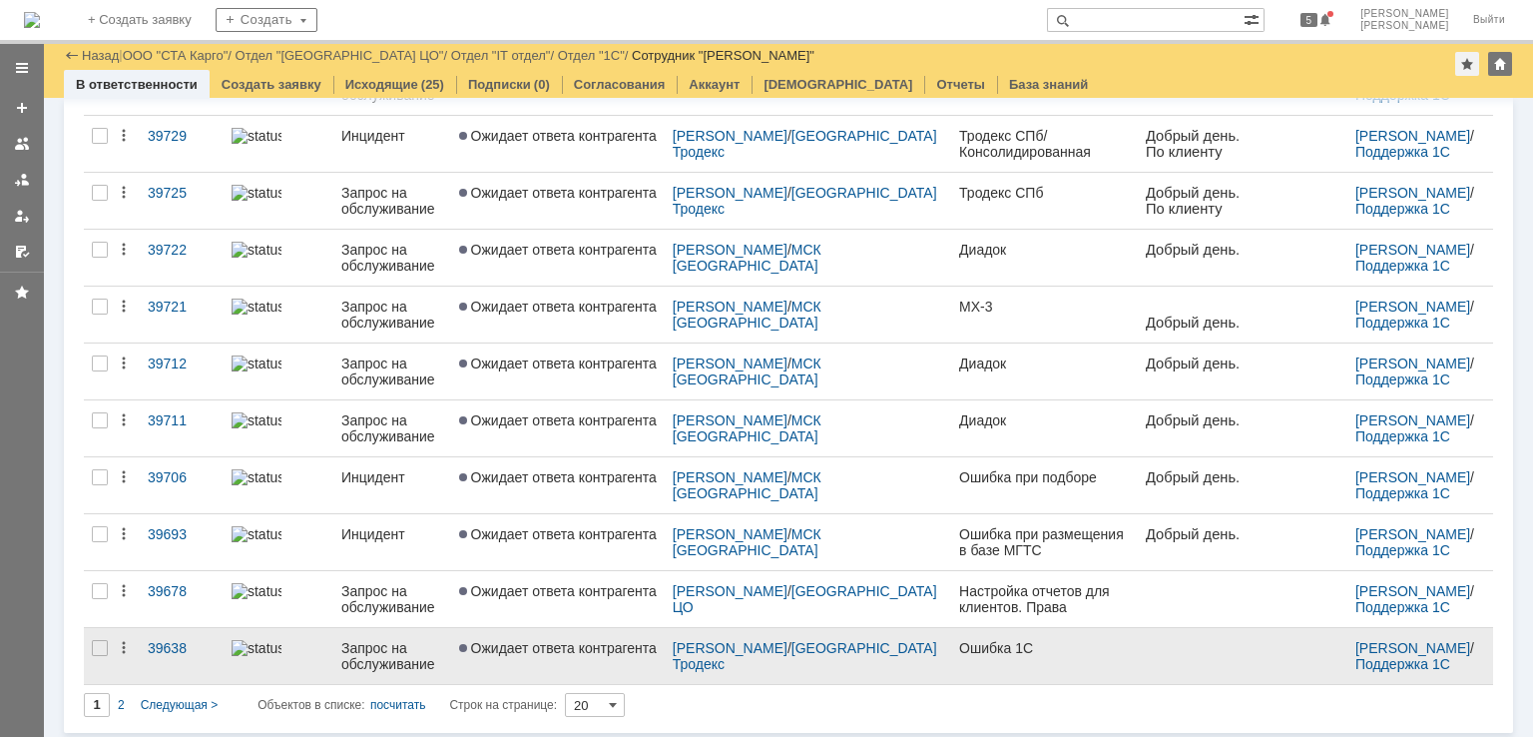
click at [590, 662] on link "Ожидает ответа контрагента" at bounding box center [558, 656] width 214 height 56
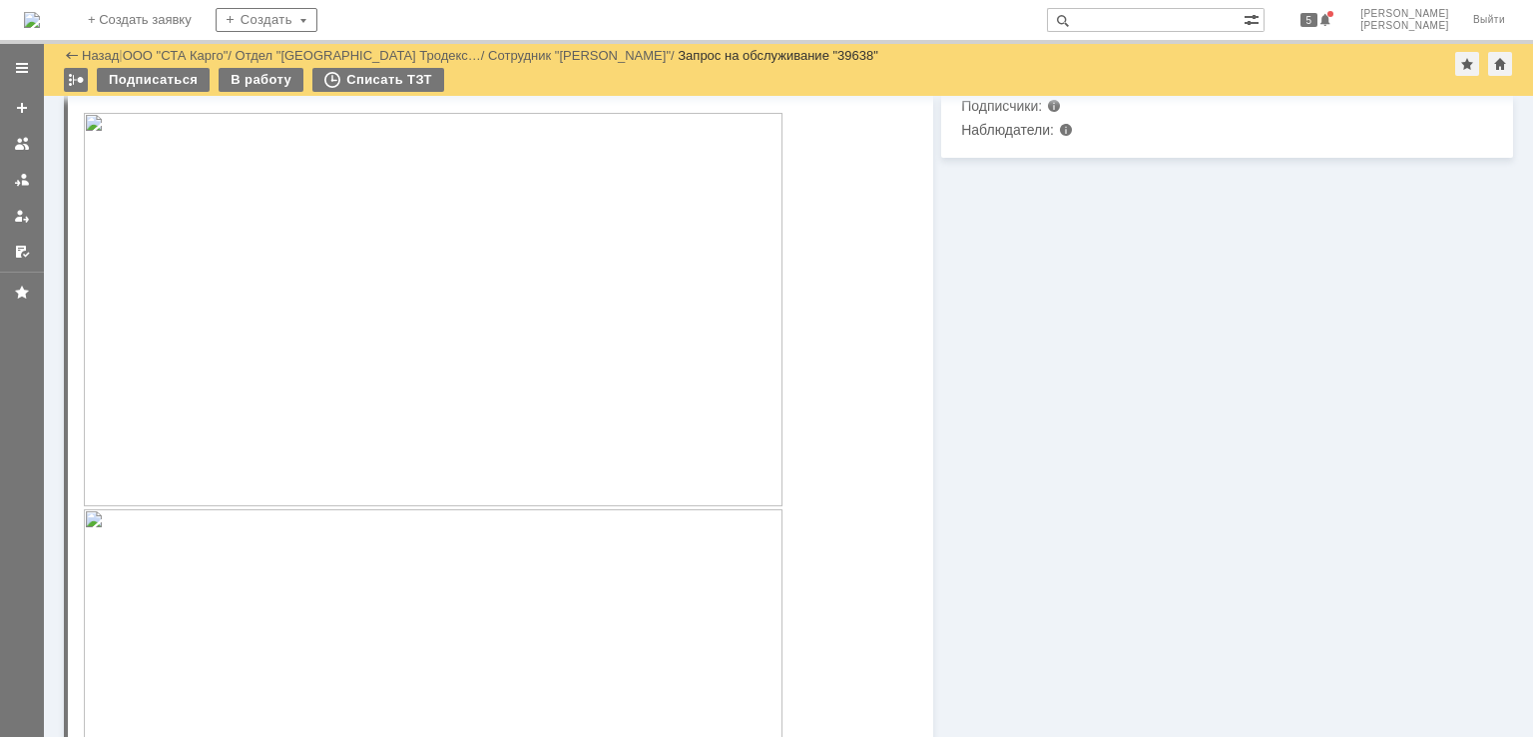
scroll to position [6, 0]
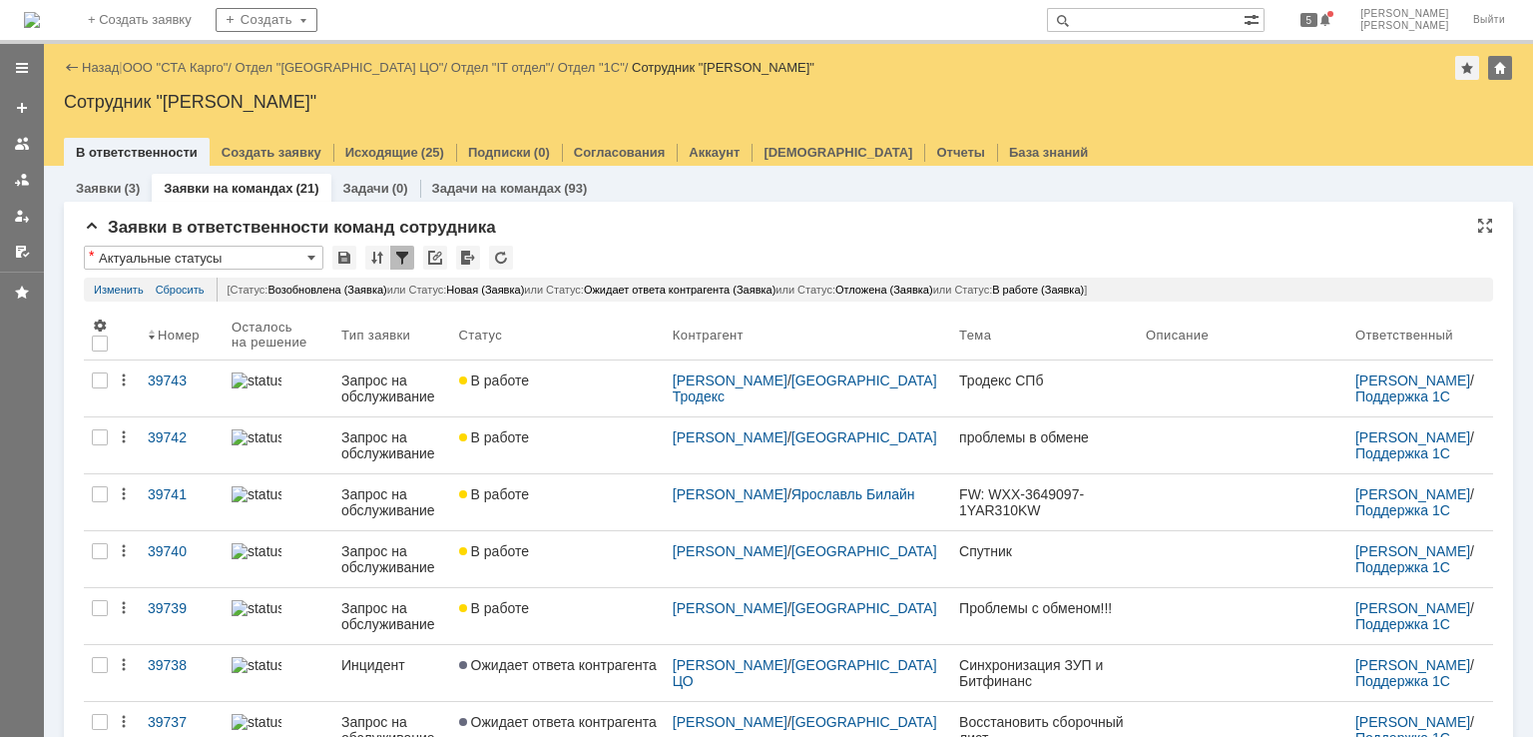
drag, startPoint x: 651, startPoint y: 209, endPoint x: 651, endPoint y: 244, distance: 34.9
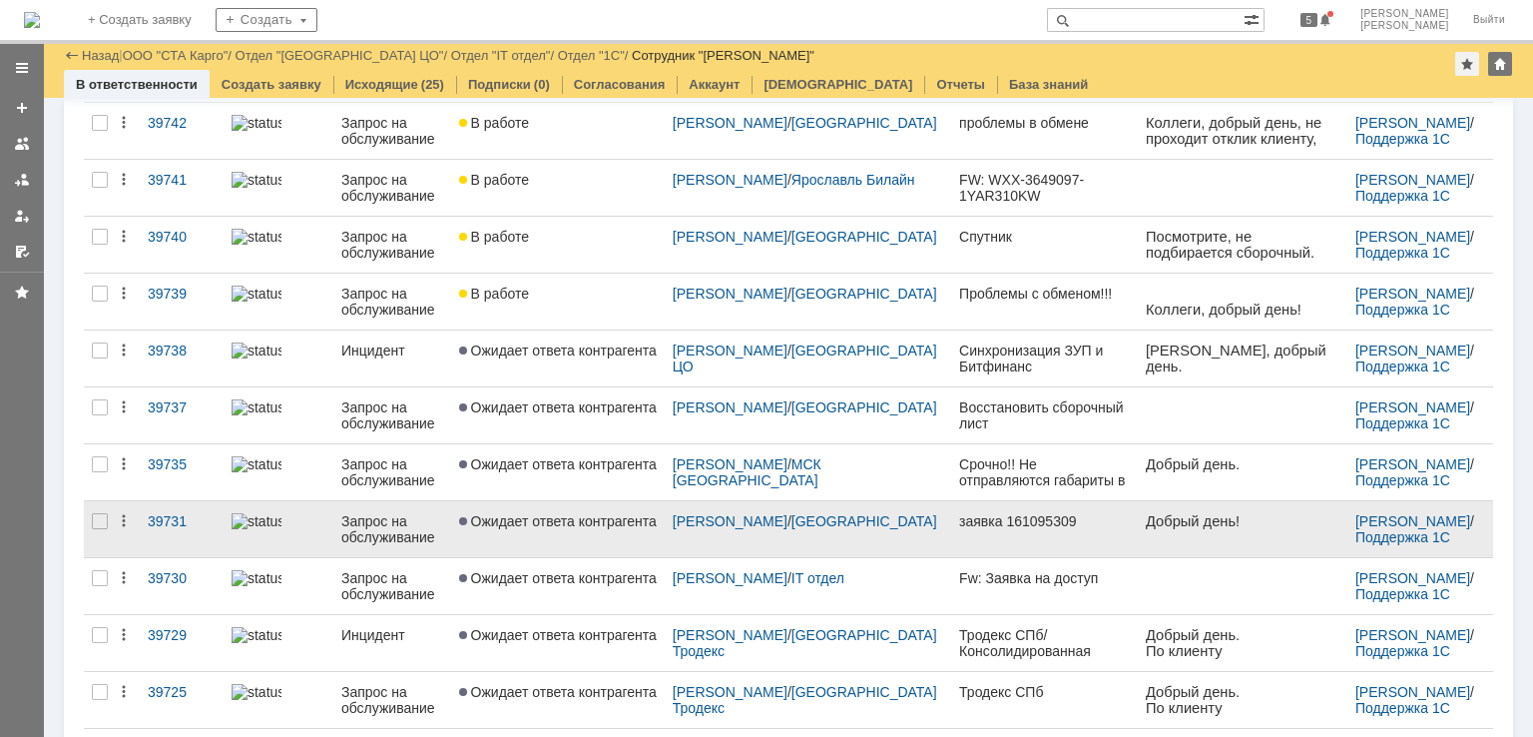
click at [569, 530] on link "Ожидает ответа контрагента" at bounding box center [558, 529] width 214 height 56
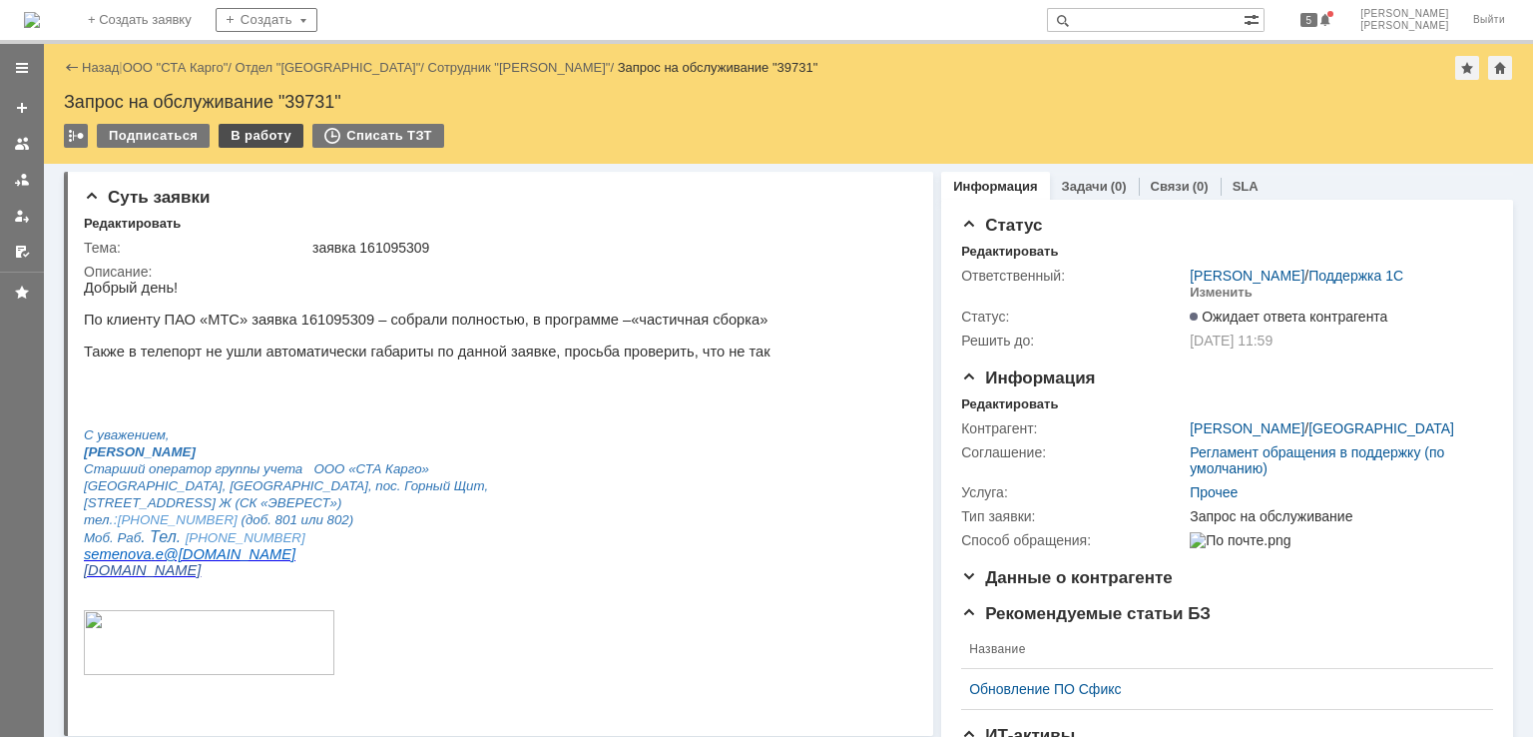
click at [252, 140] on div "В работу" at bounding box center [261, 136] width 85 height 24
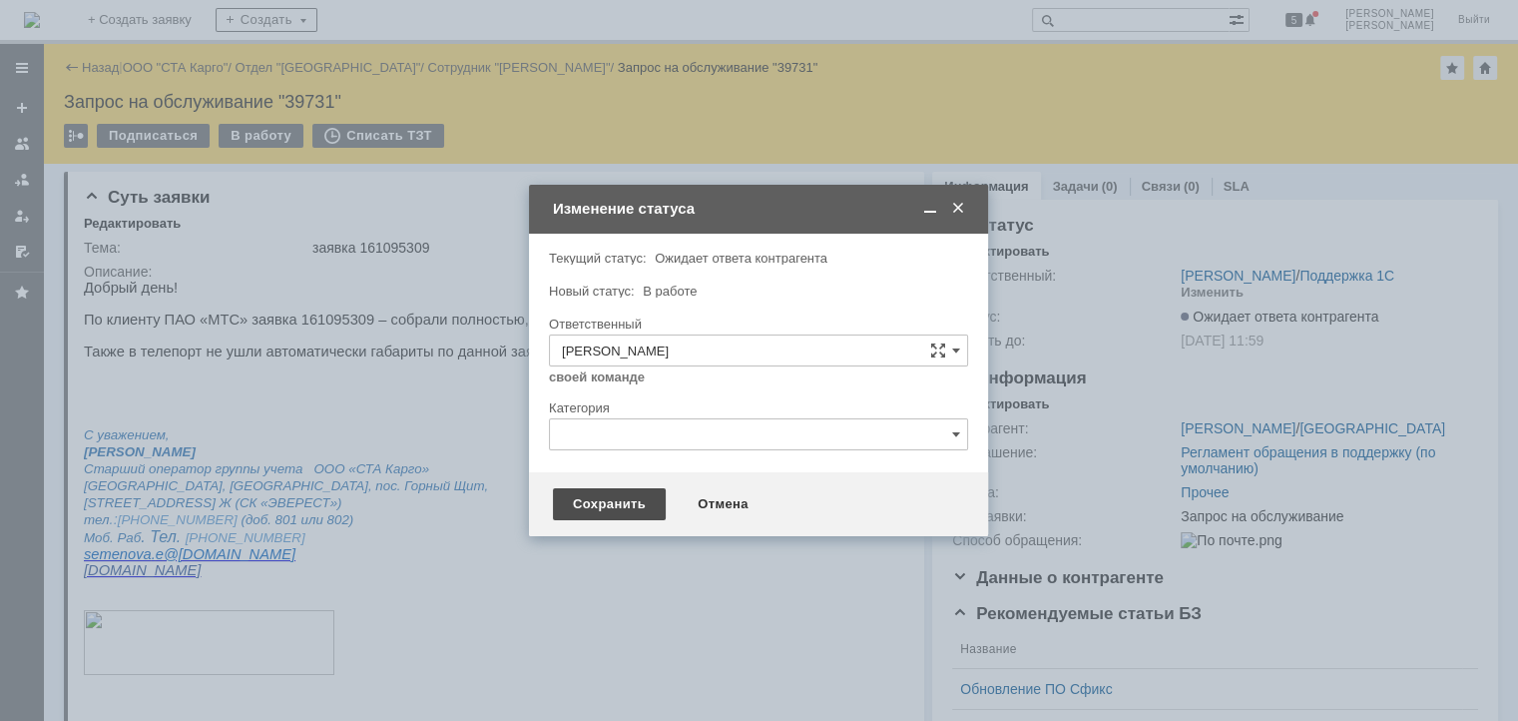
click at [569, 499] on div "Сохранить" at bounding box center [609, 504] width 113 height 32
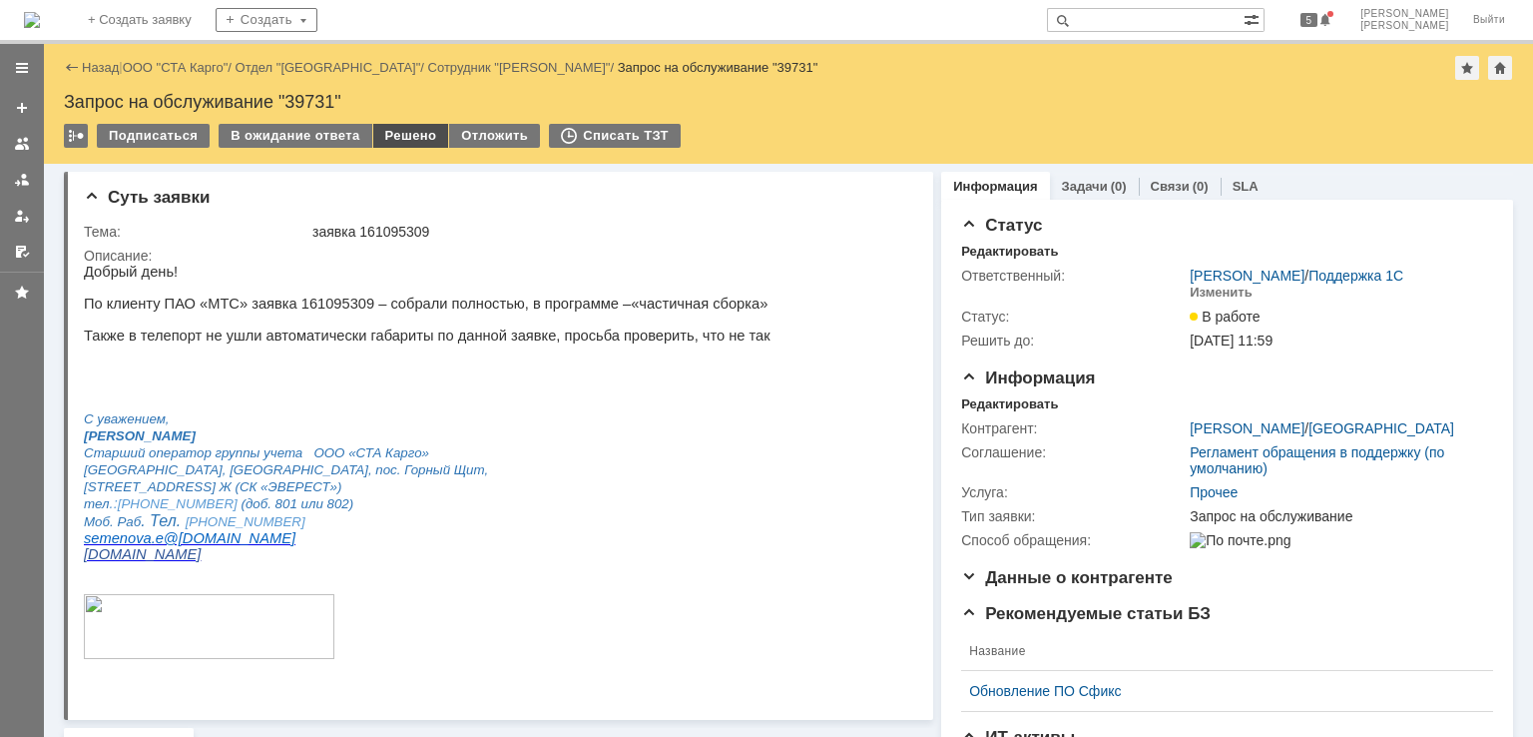
click at [397, 129] on div "Решено" at bounding box center [411, 136] width 76 height 24
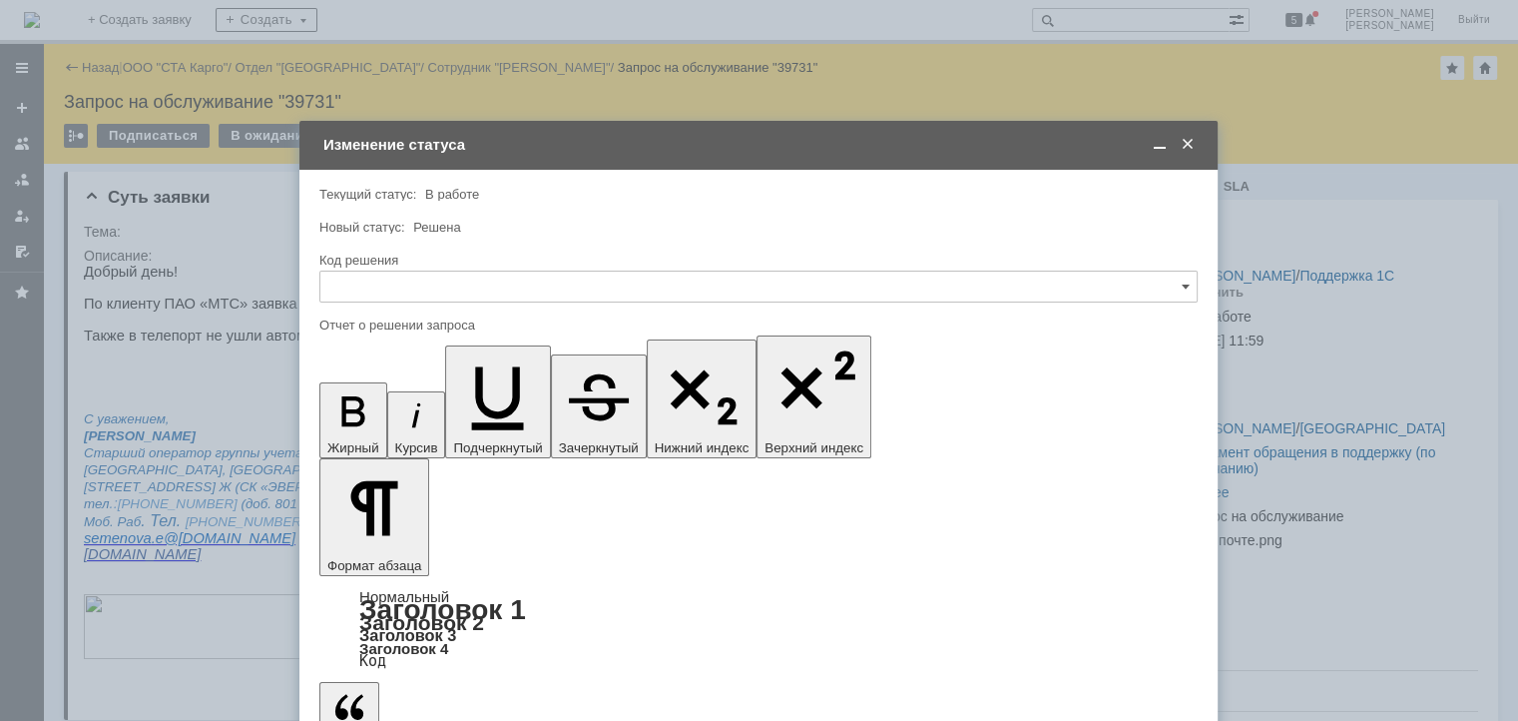
click at [422, 277] on input "text" at bounding box center [758, 287] width 878 height 32
click at [389, 538] on div "Решено" at bounding box center [758, 554] width 876 height 32
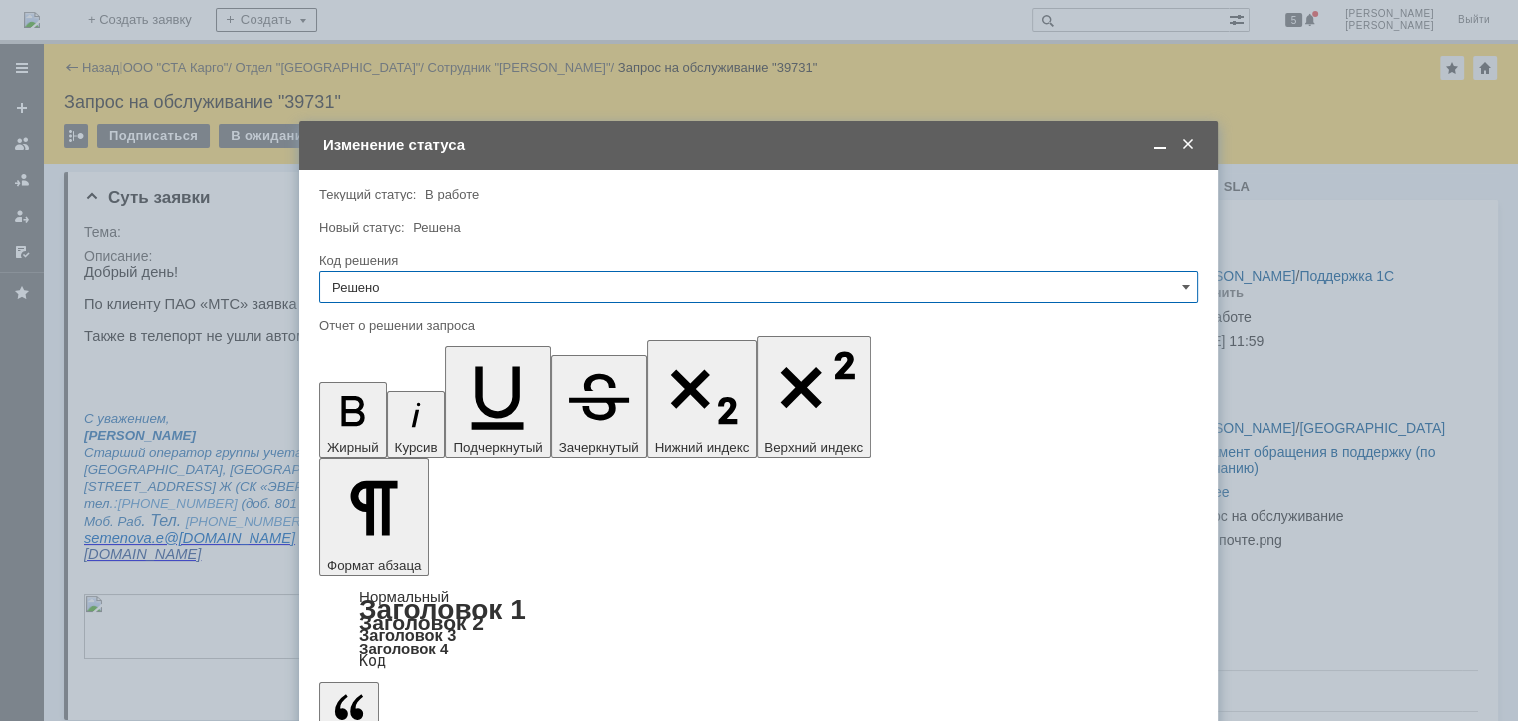
type input "Решено"
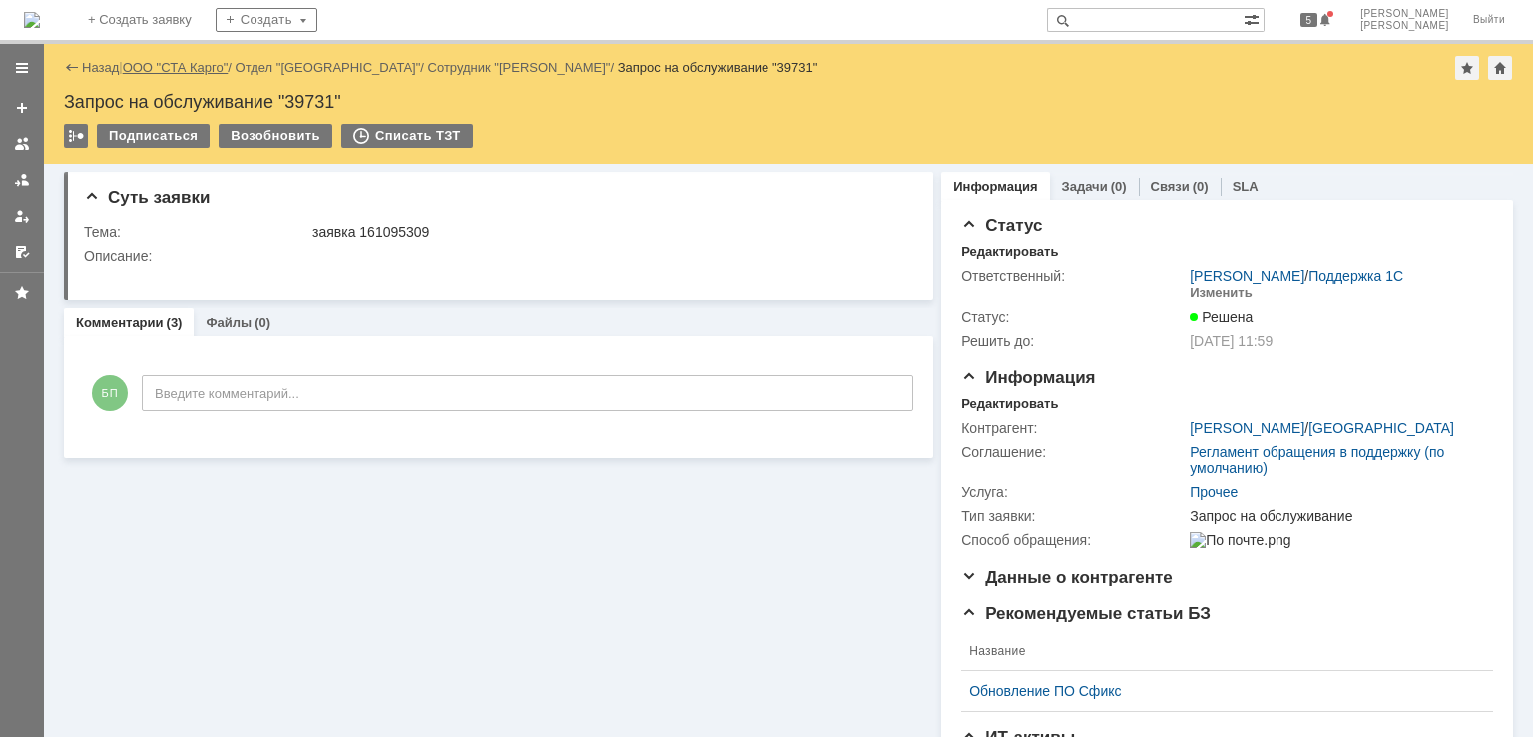
click at [172, 65] on link "ООО "СТА Карго"" at bounding box center [176, 67] width 106 height 15
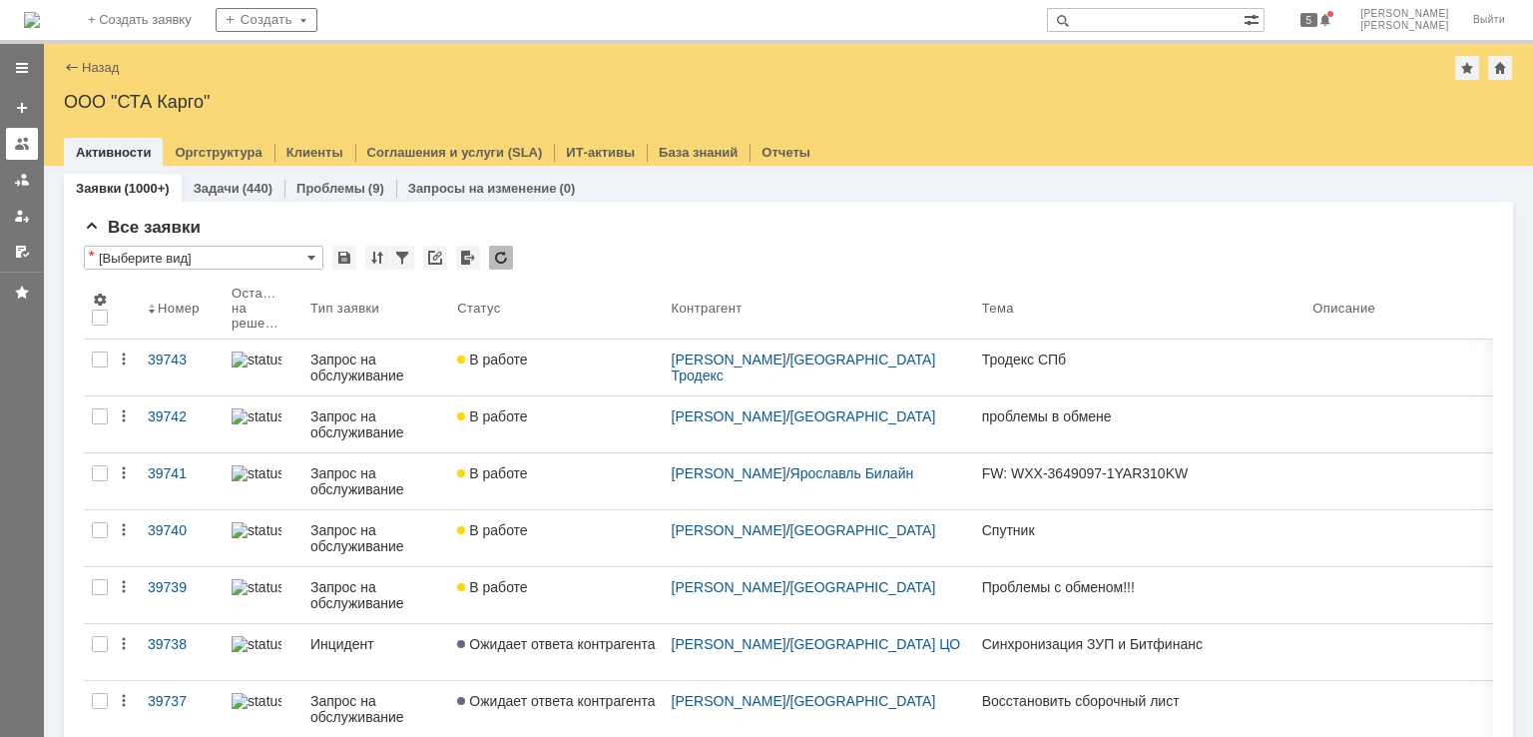
click at [24, 156] on link at bounding box center [22, 144] width 32 height 32
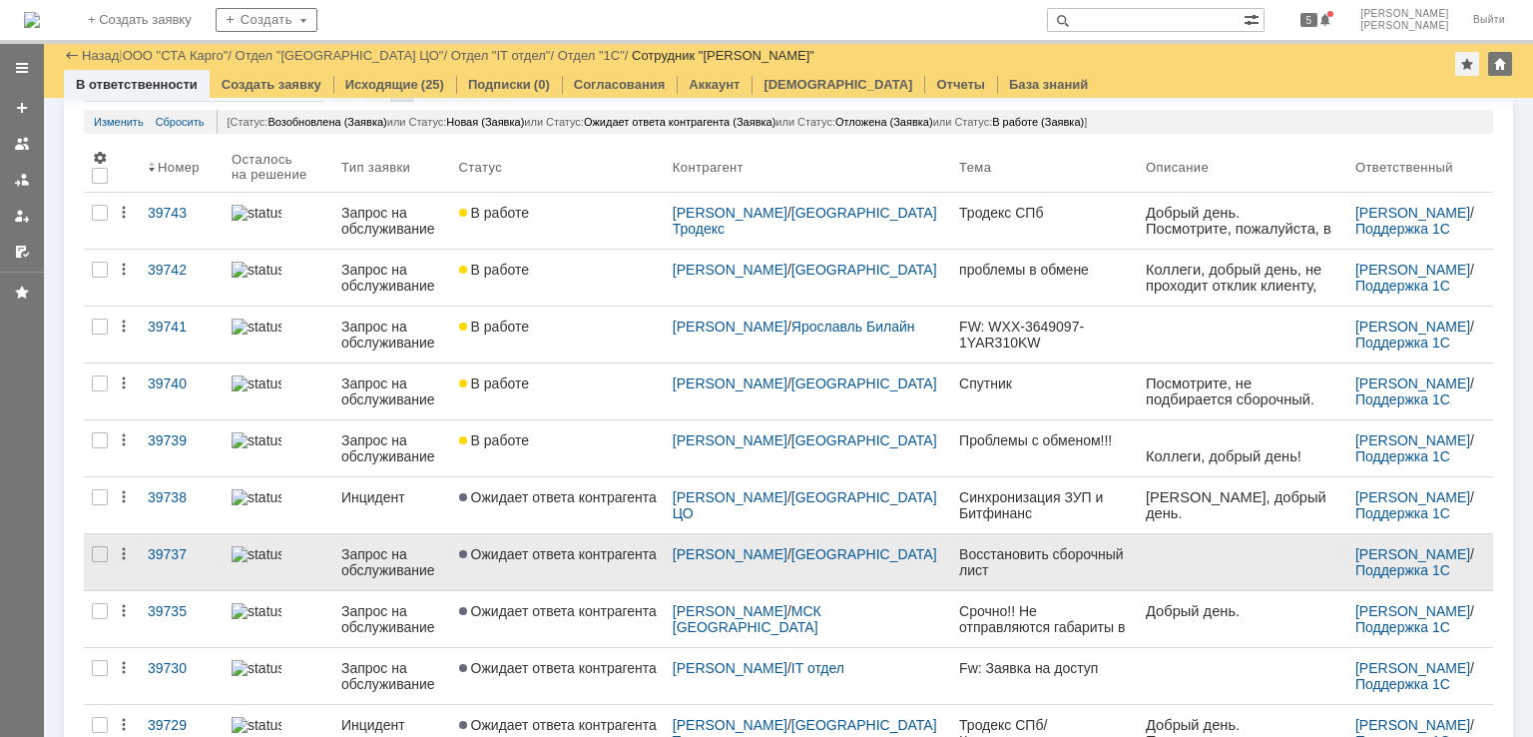
click at [569, 560] on link "Ожидает ответа контрагента" at bounding box center [558, 562] width 214 height 56
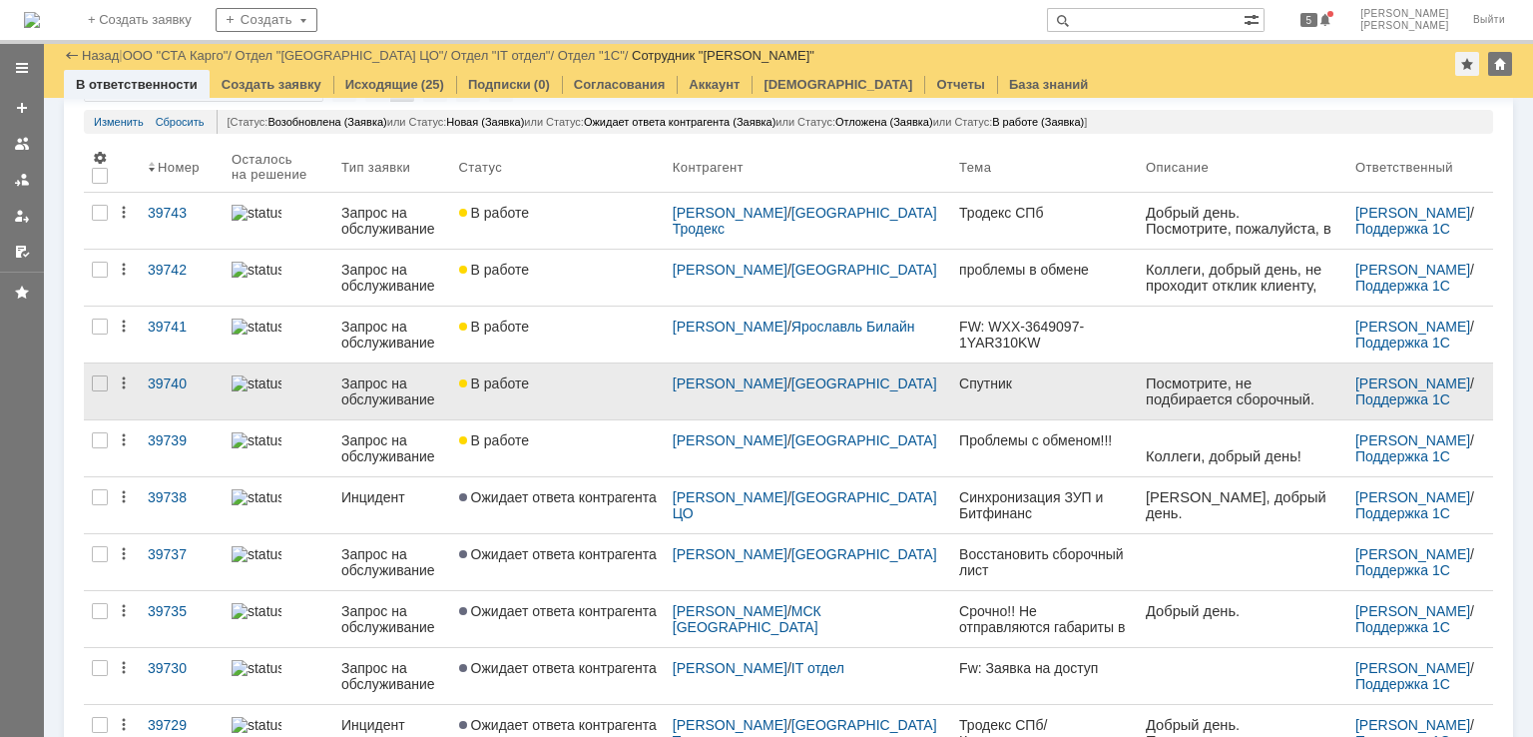
click at [630, 375] on div "В работе" at bounding box center [558, 383] width 198 height 16
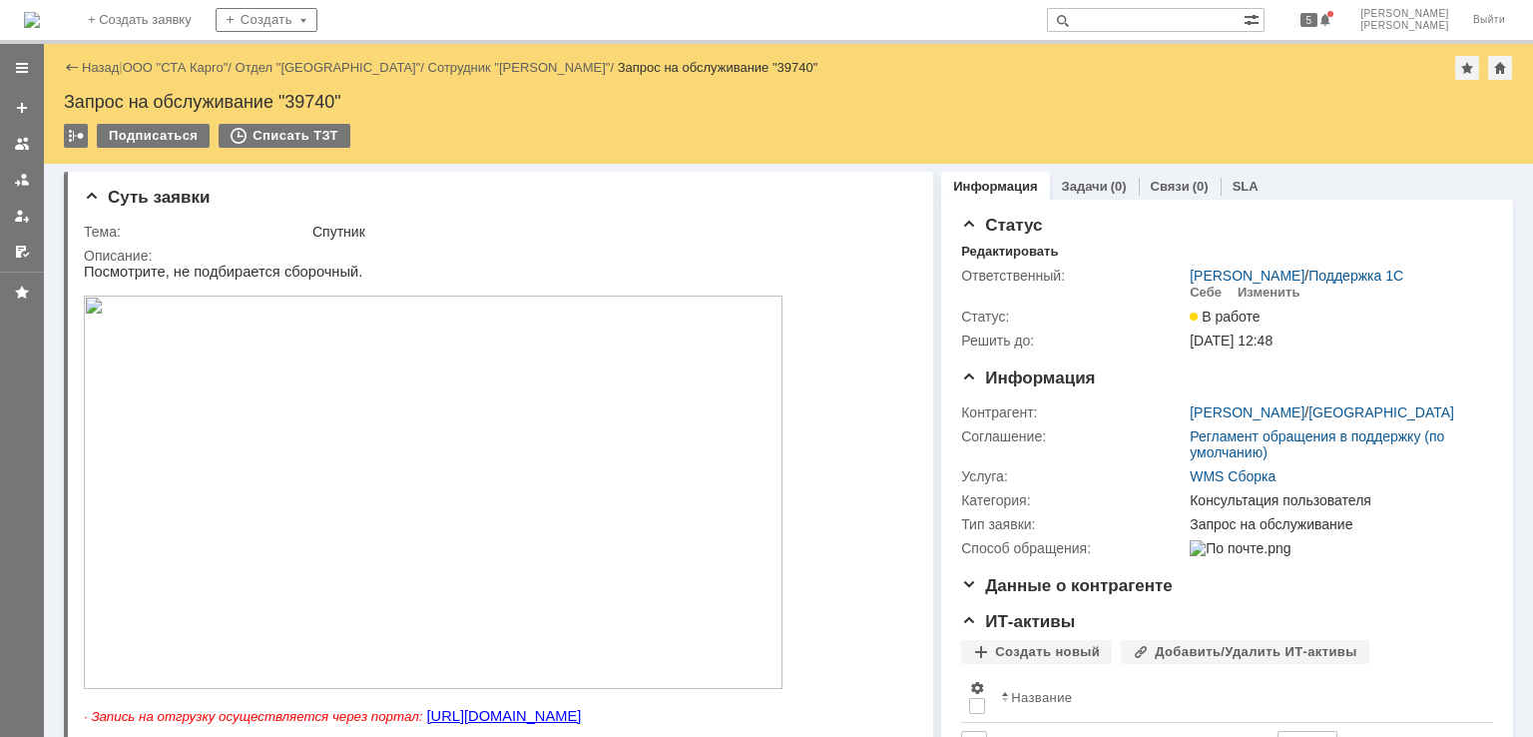
click at [407, 388] on img at bounding box center [433, 491] width 699 height 393
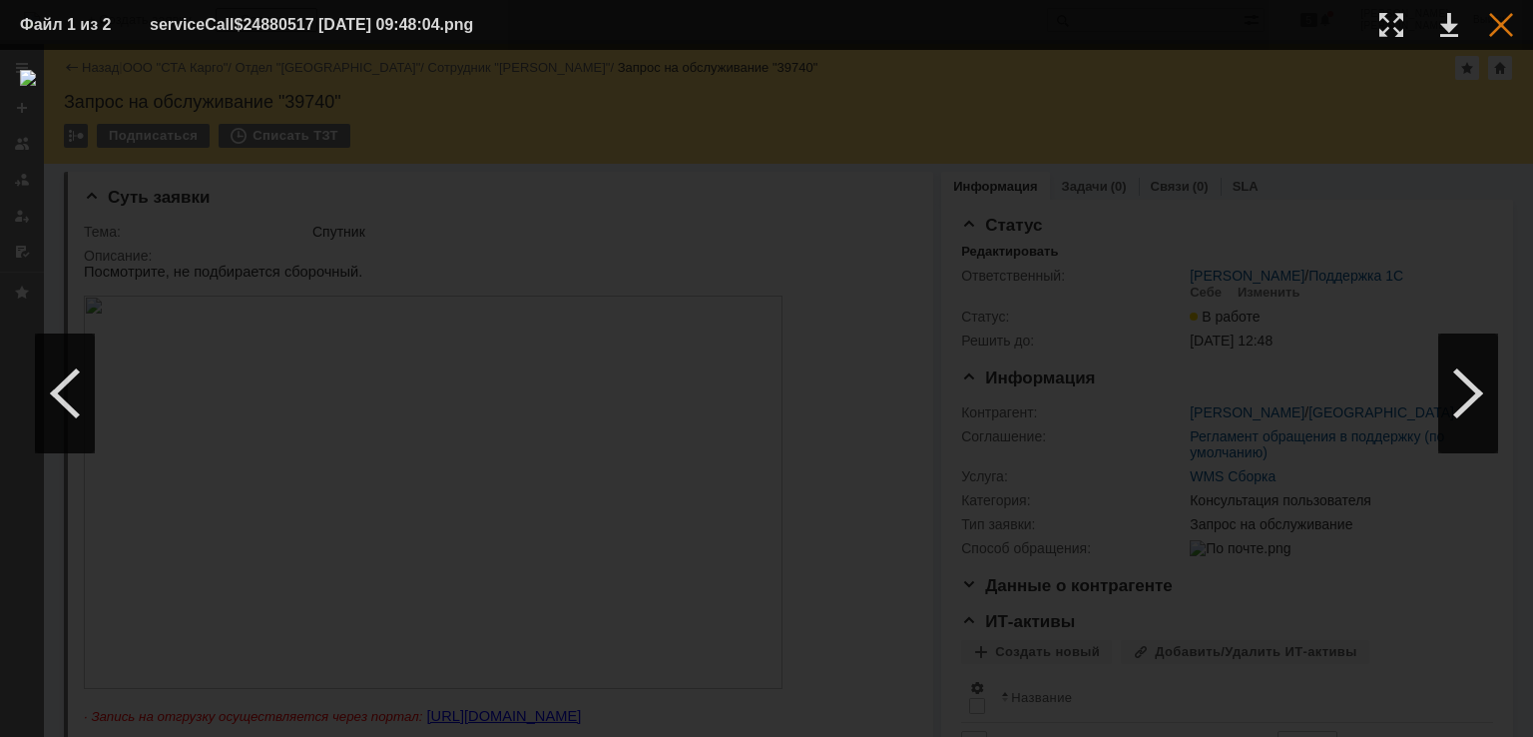
click at [1499, 36] on div at bounding box center [1501, 25] width 24 height 24
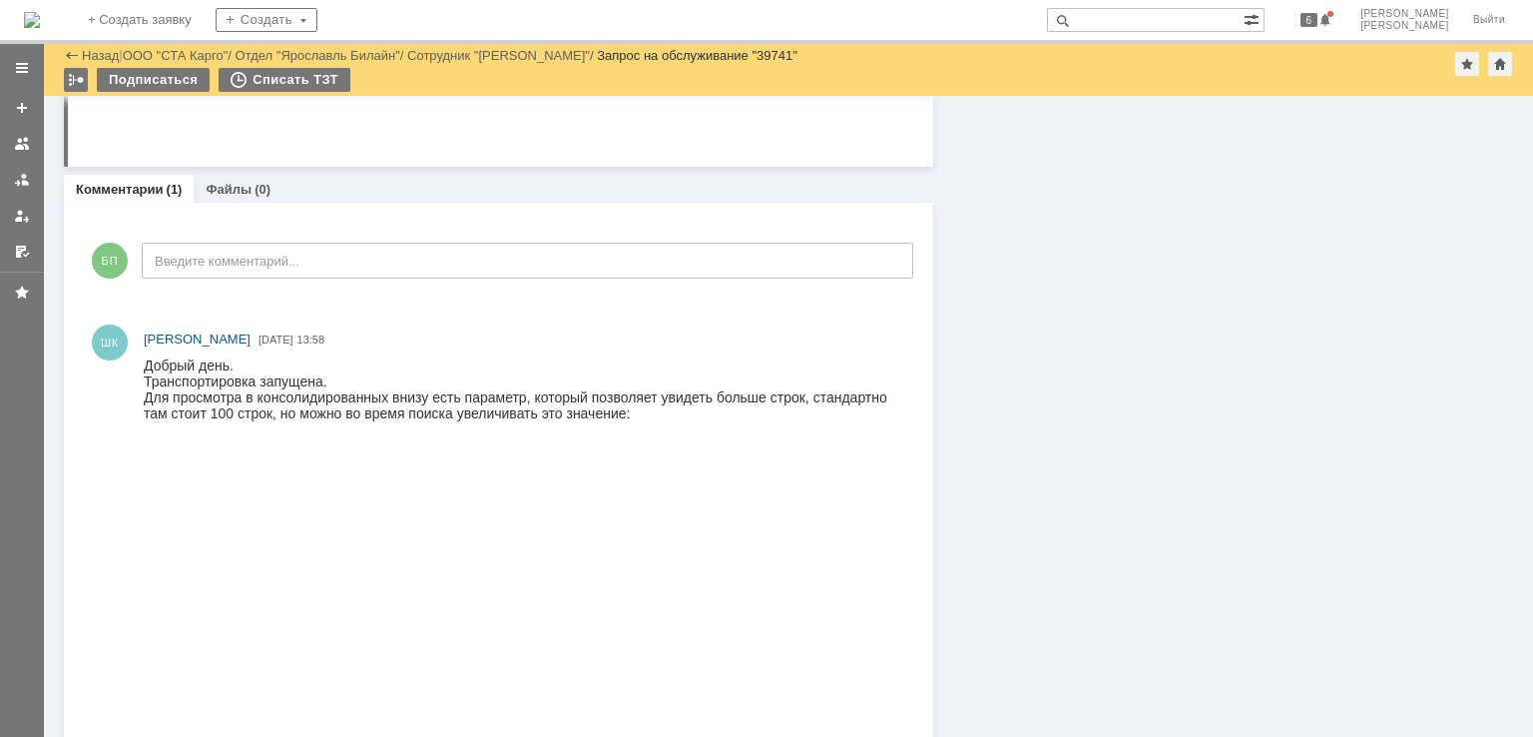
scroll to position [2607, 0]
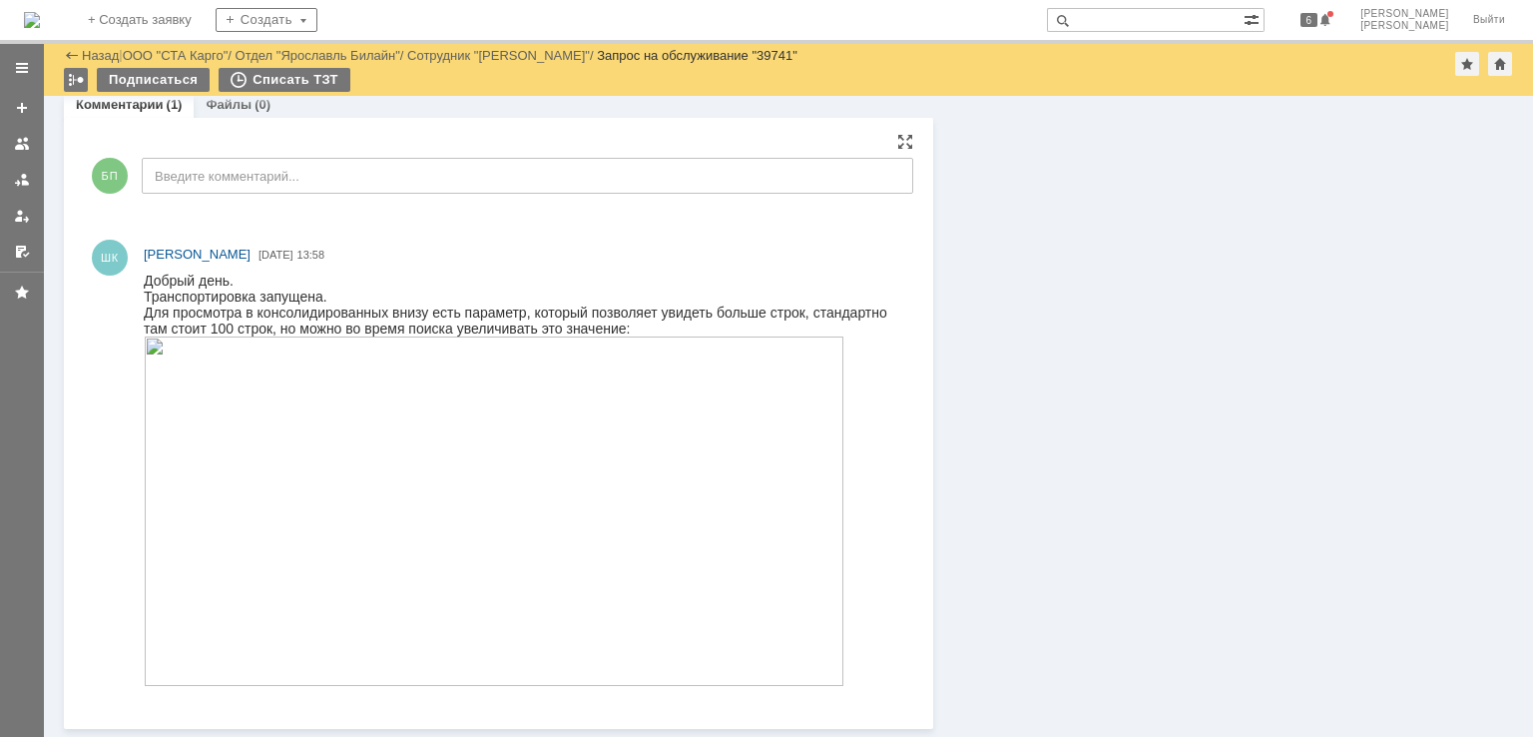
click at [627, 455] on img at bounding box center [494, 510] width 701 height 349
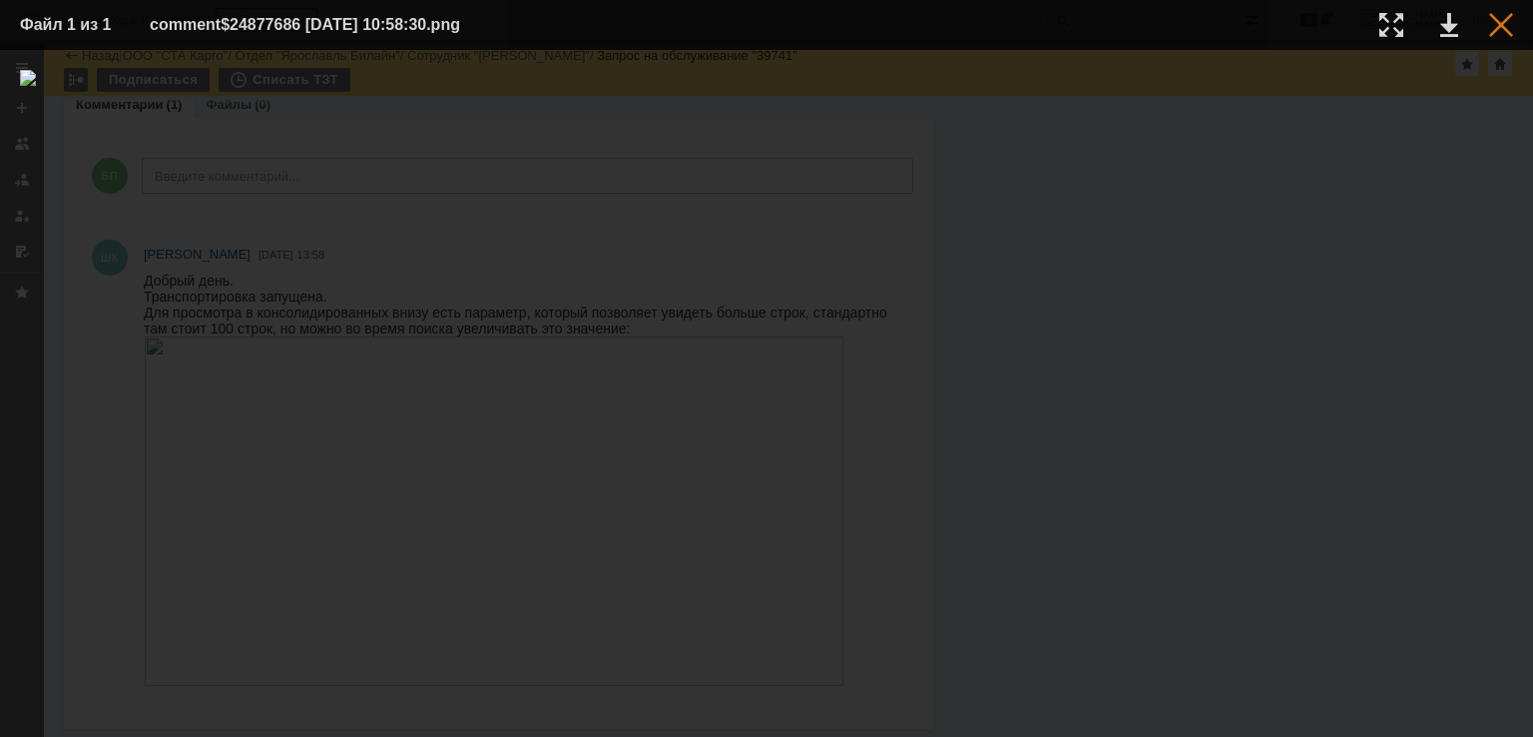
click at [1510, 31] on div at bounding box center [1501, 25] width 24 height 24
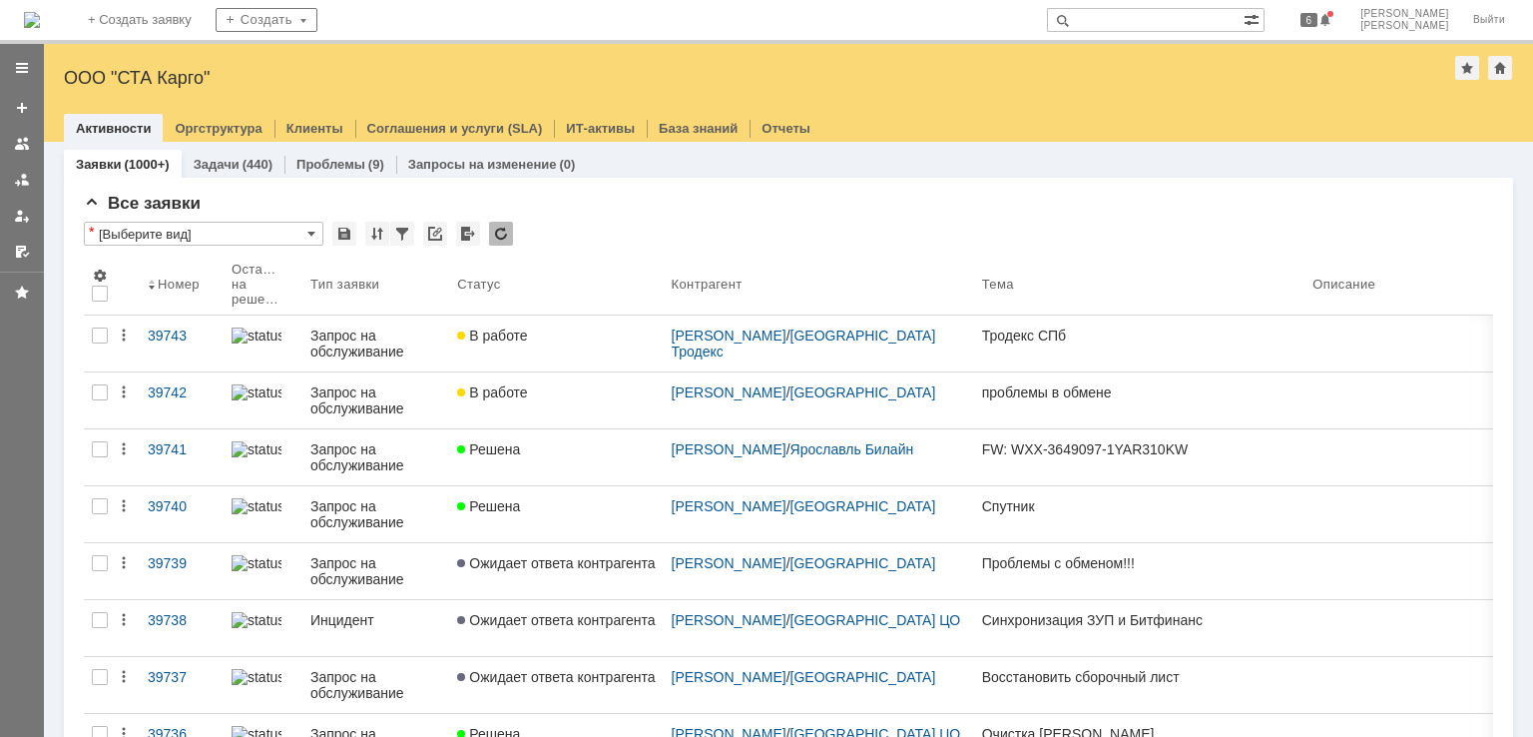
click at [1174, 23] on input "text" at bounding box center [1145, 20] width 197 height 24
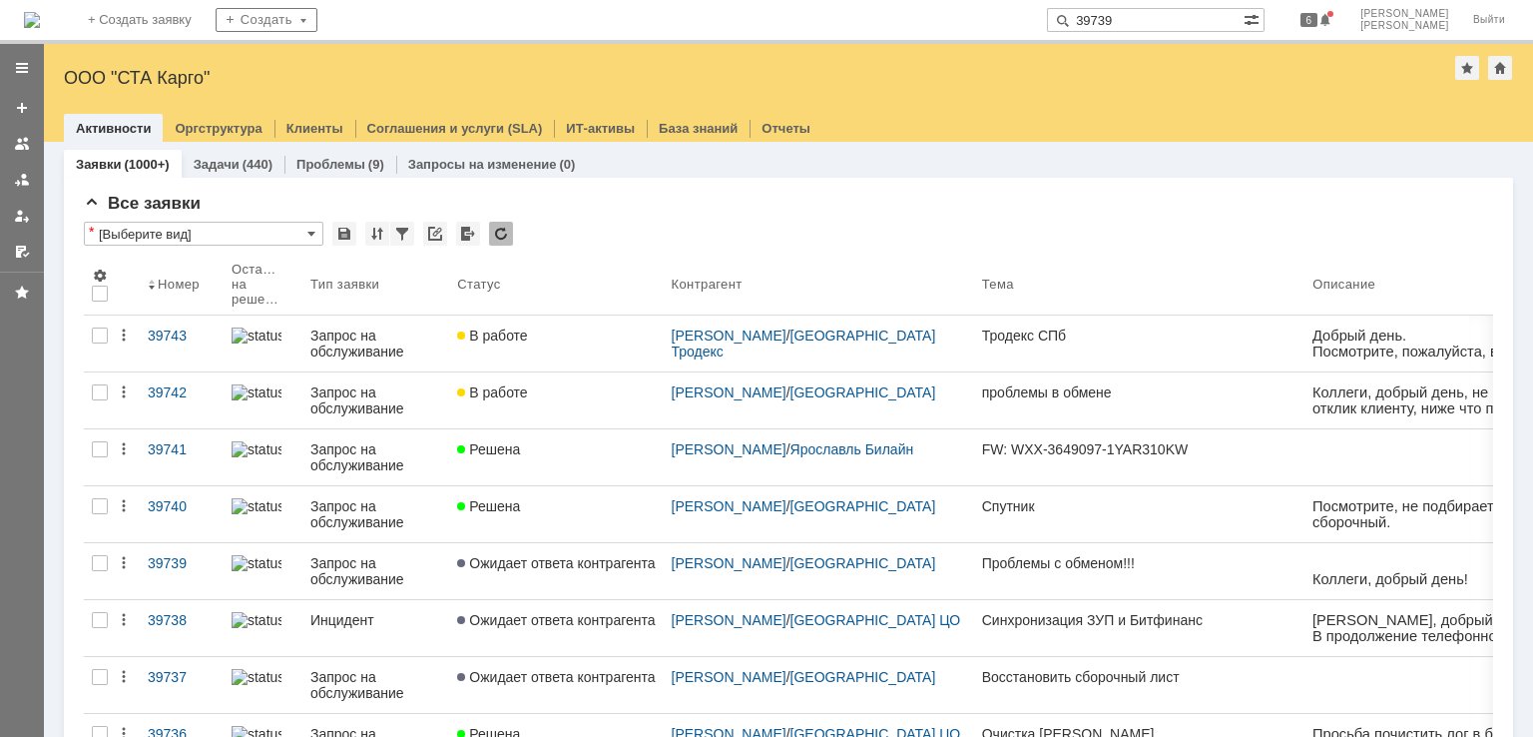
type input "39739"
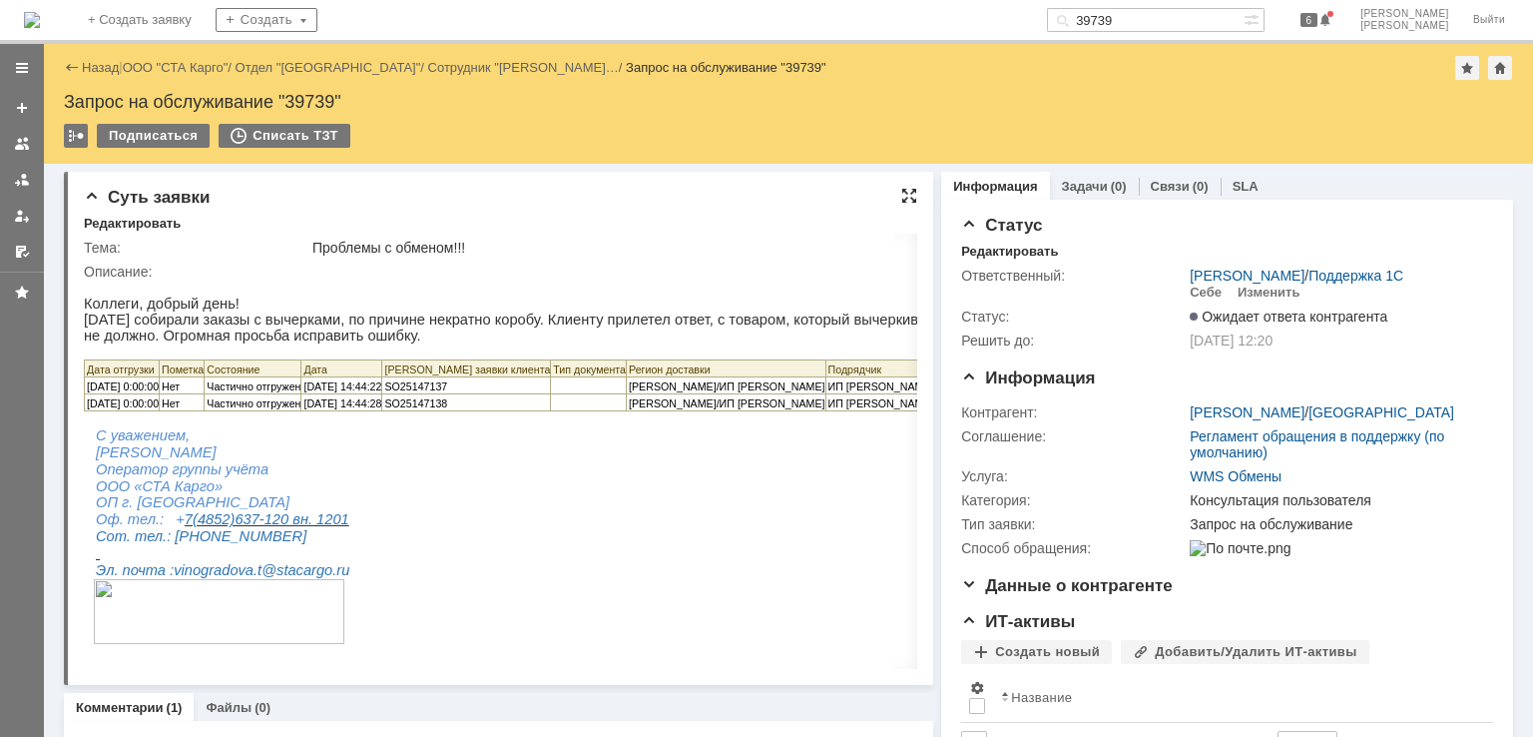
click at [902, 196] on div at bounding box center [909, 196] width 16 height 16
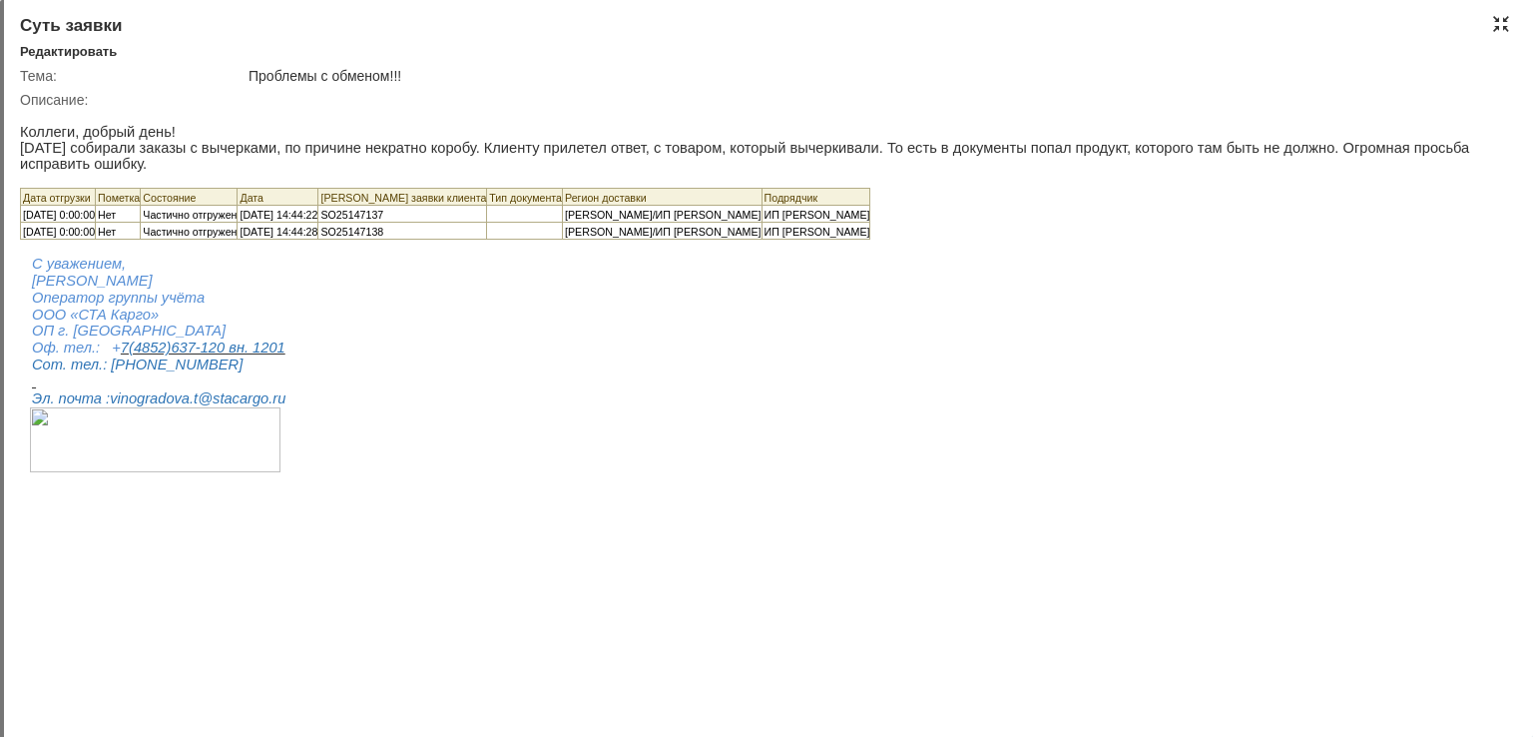
click at [1501, 27] on div at bounding box center [1501, 24] width 16 height 16
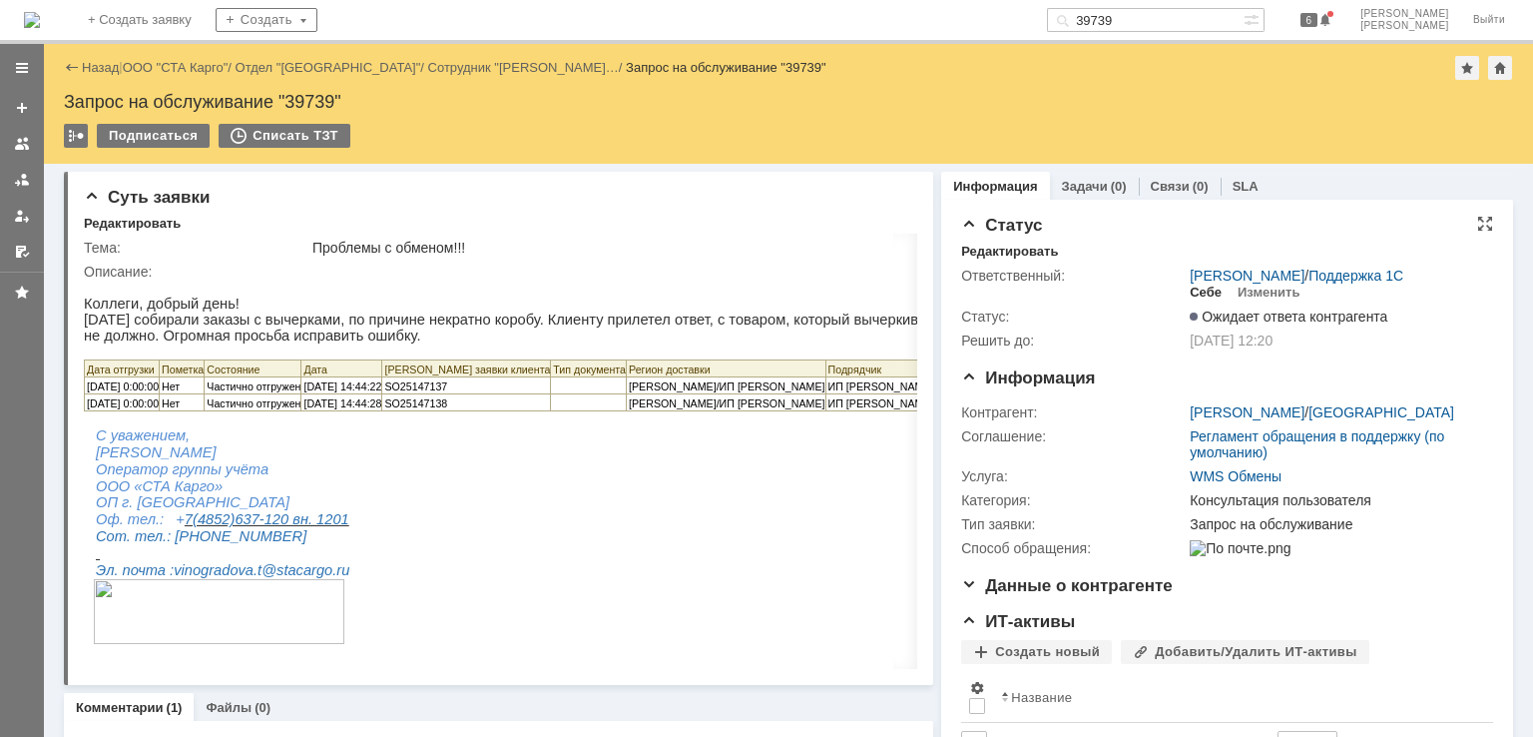
click at [1198, 291] on div "Себе" at bounding box center [1206, 293] width 32 height 16
